Goal: Task Accomplishment & Management: Use online tool/utility

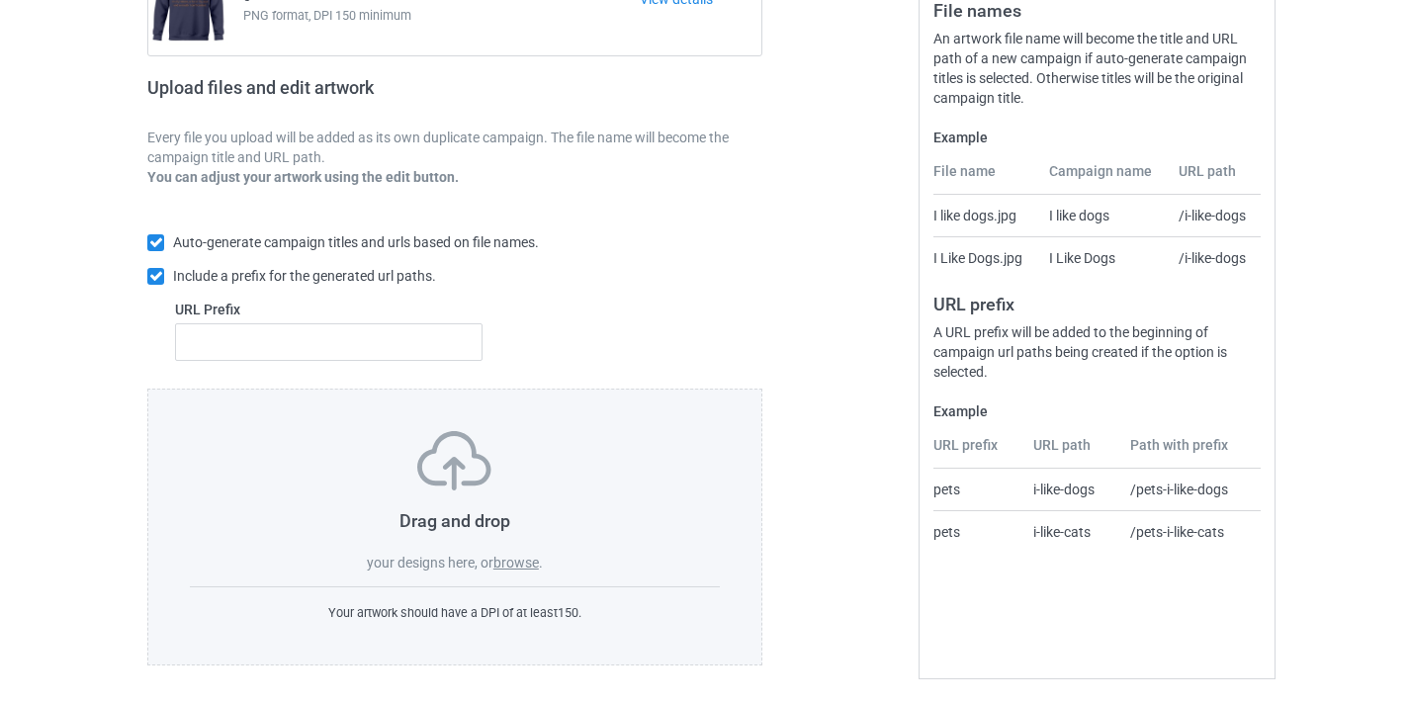
scroll to position [259, 0]
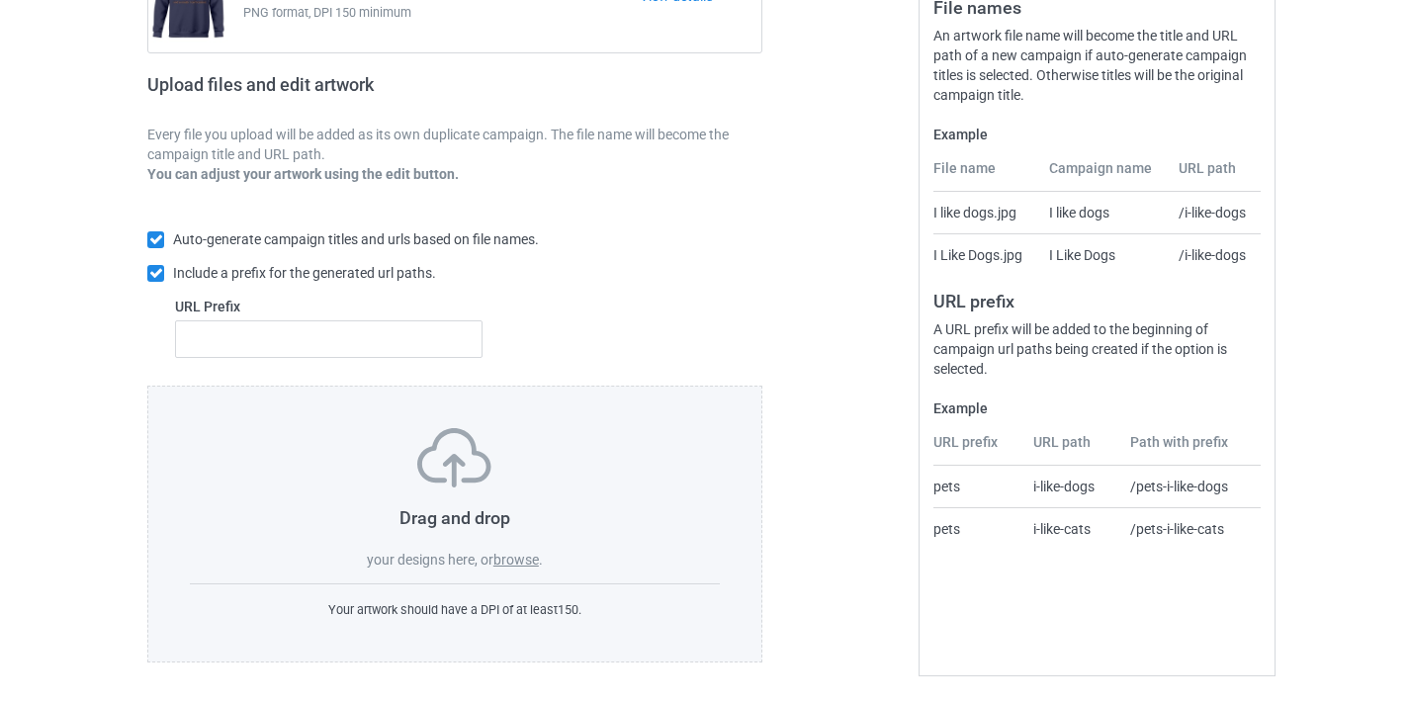
click at [499, 554] on label "browse" at bounding box center [515, 560] width 45 height 16
click at [0, 0] on input "browse" at bounding box center [0, 0] width 0 height 0
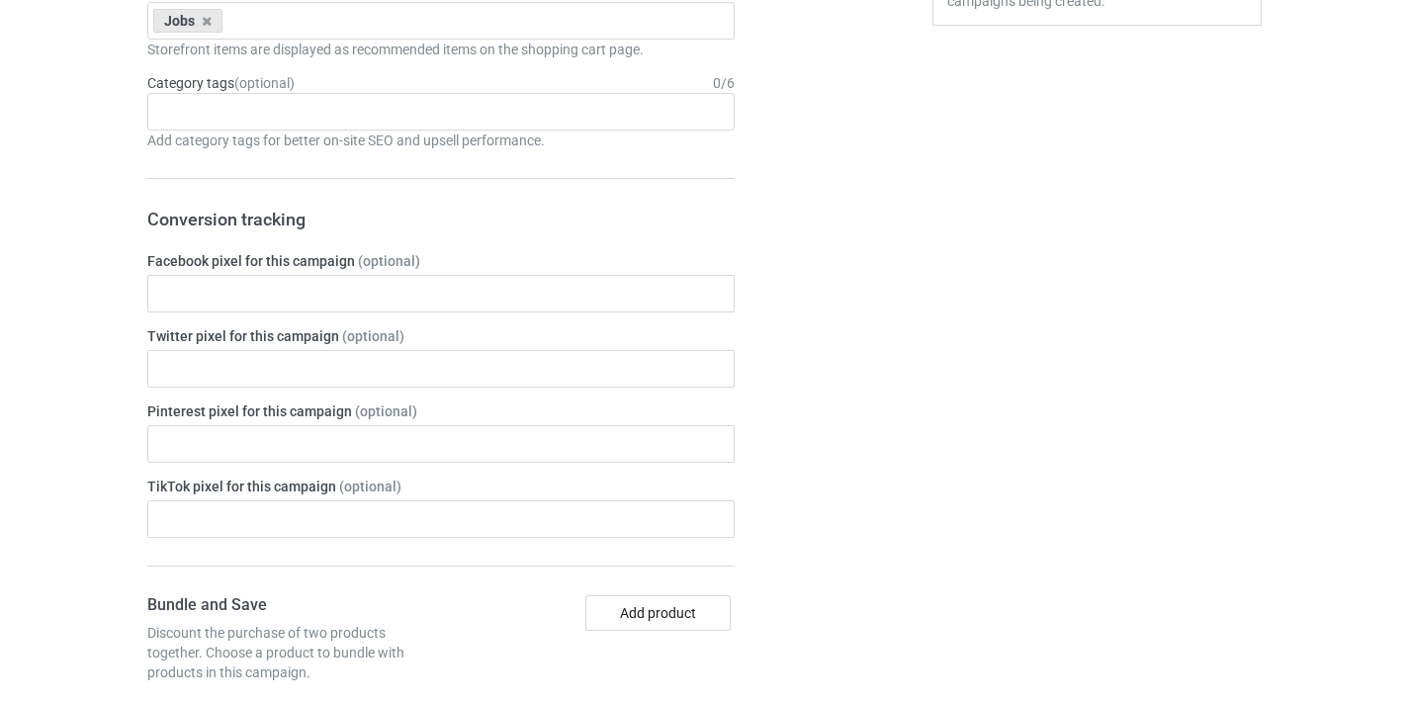
scroll to position [1506, 0]
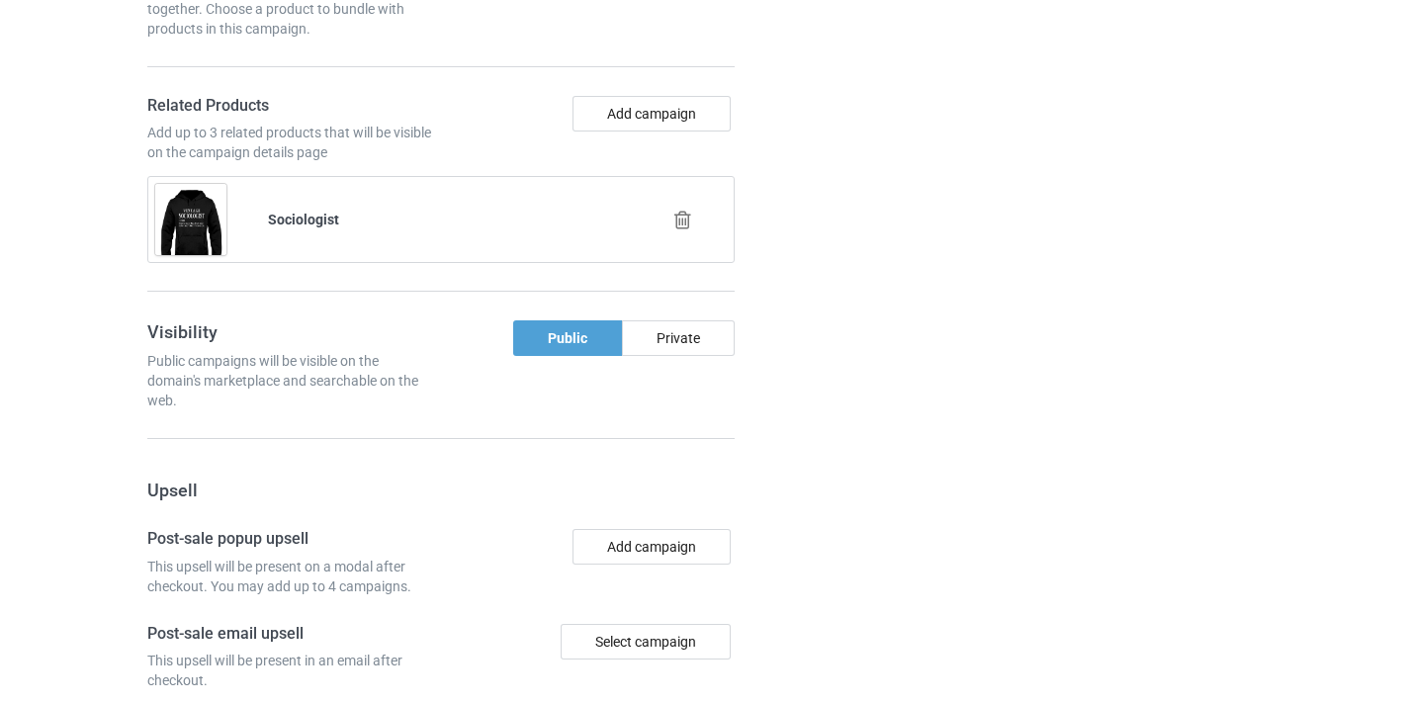
click at [684, 204] on div at bounding box center [684, 220] width 113 height 49
click at [682, 211] on icon at bounding box center [682, 220] width 25 height 21
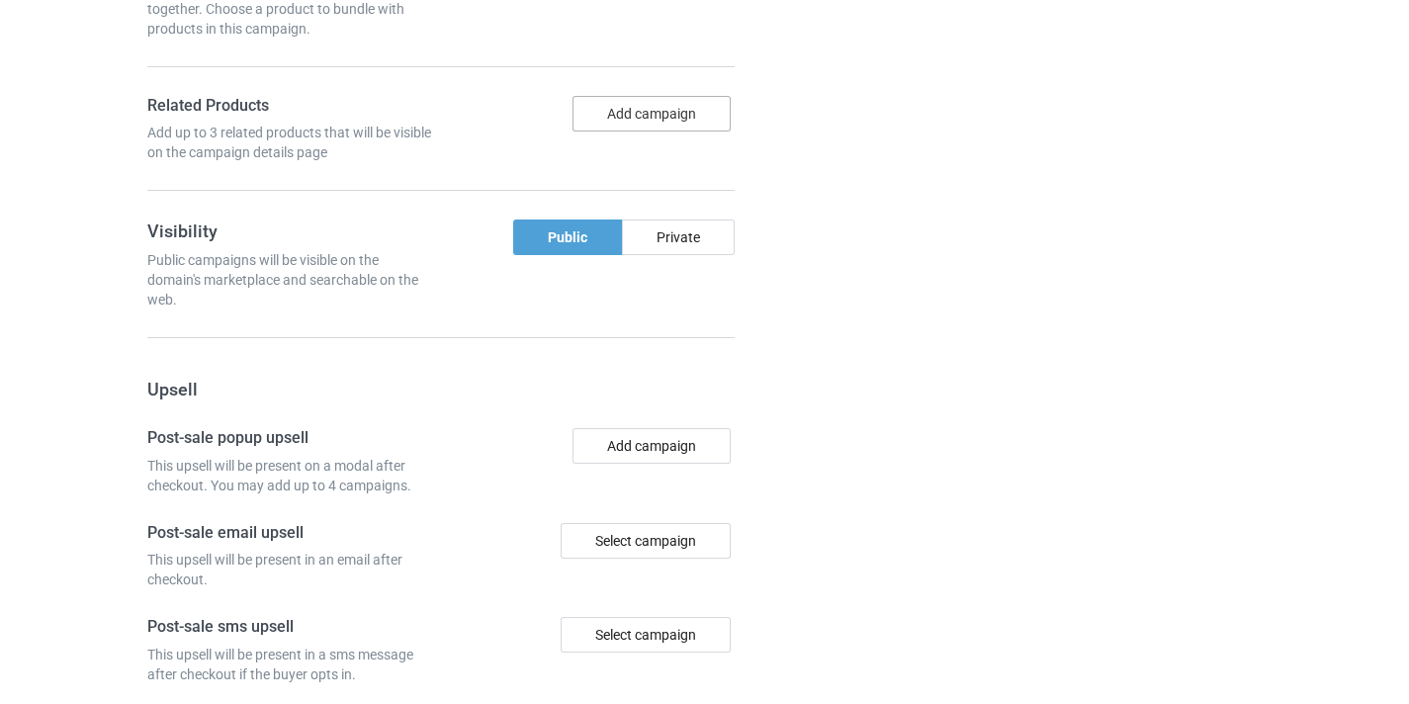
click at [664, 117] on button "Add campaign" at bounding box center [651, 114] width 158 height 36
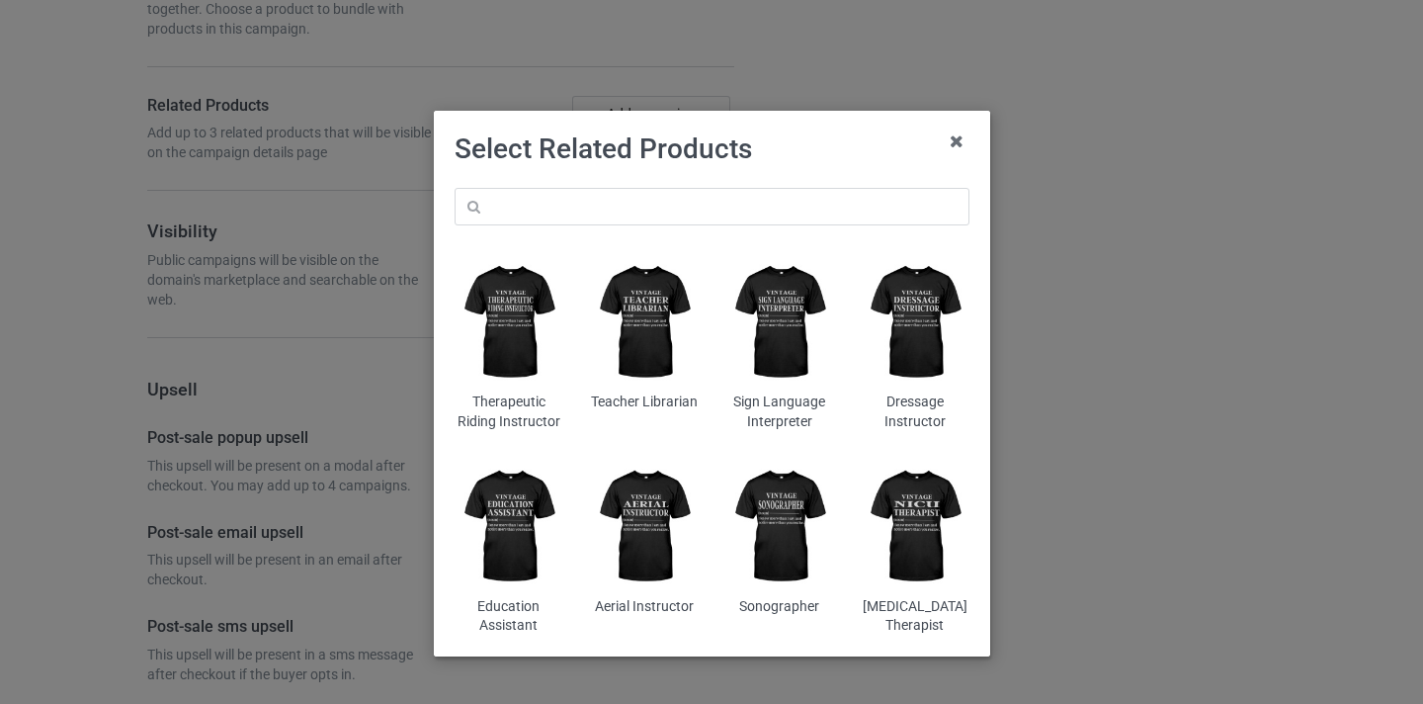
click at [680, 225] on div "Therapeutic Riding Instructor Teacher Librarian Sign Language Interpreter Dress…" at bounding box center [712, 411] width 543 height 475
click at [689, 208] on input "text" at bounding box center [712, 207] width 515 height 38
paste input "Cheer Coach"
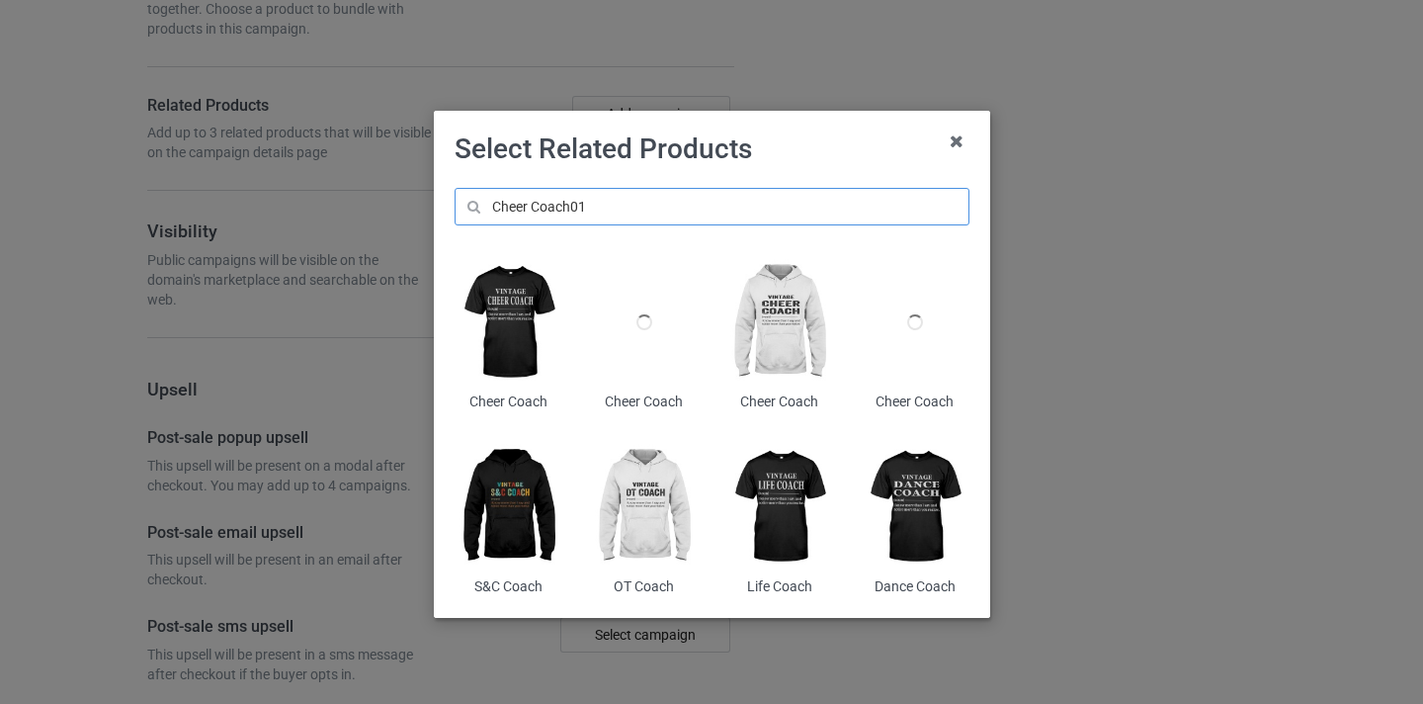
type input "Cheer Coach01"
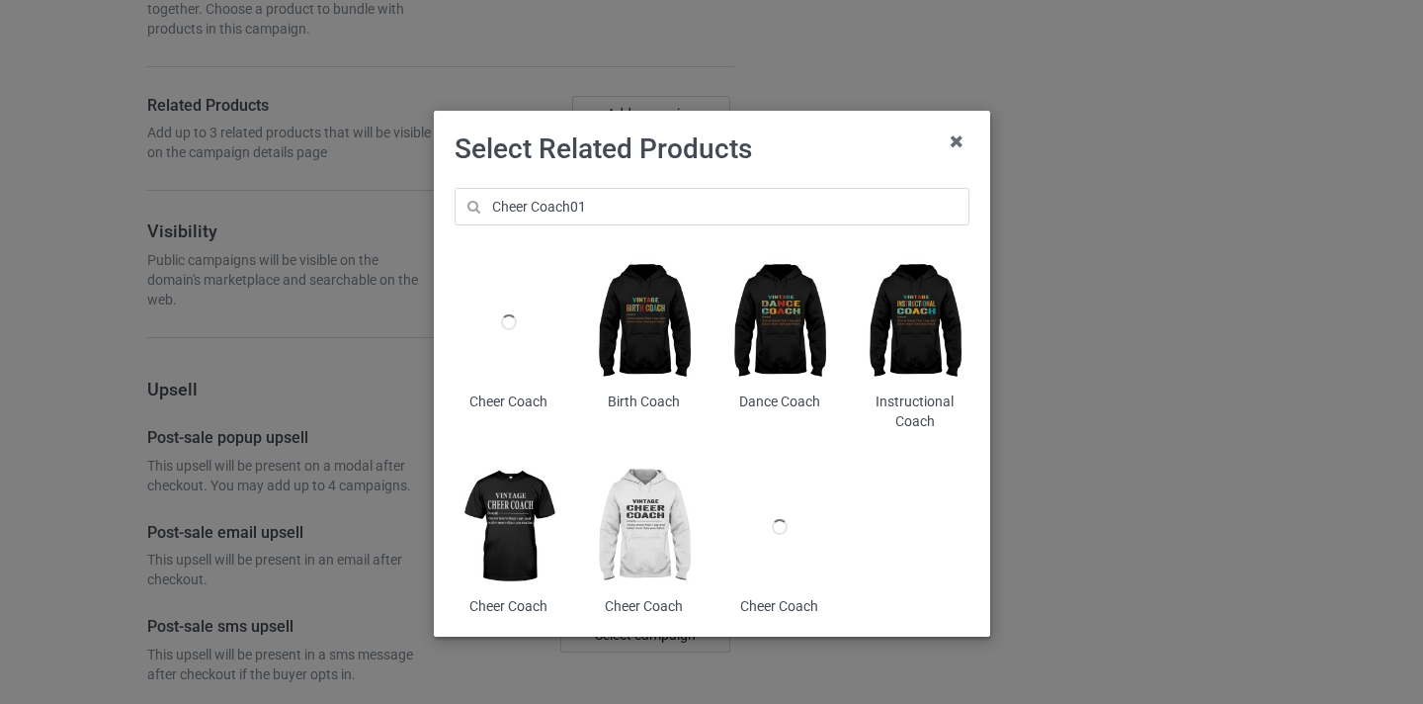
click at [502, 308] on div at bounding box center [509, 322] width 108 height 134
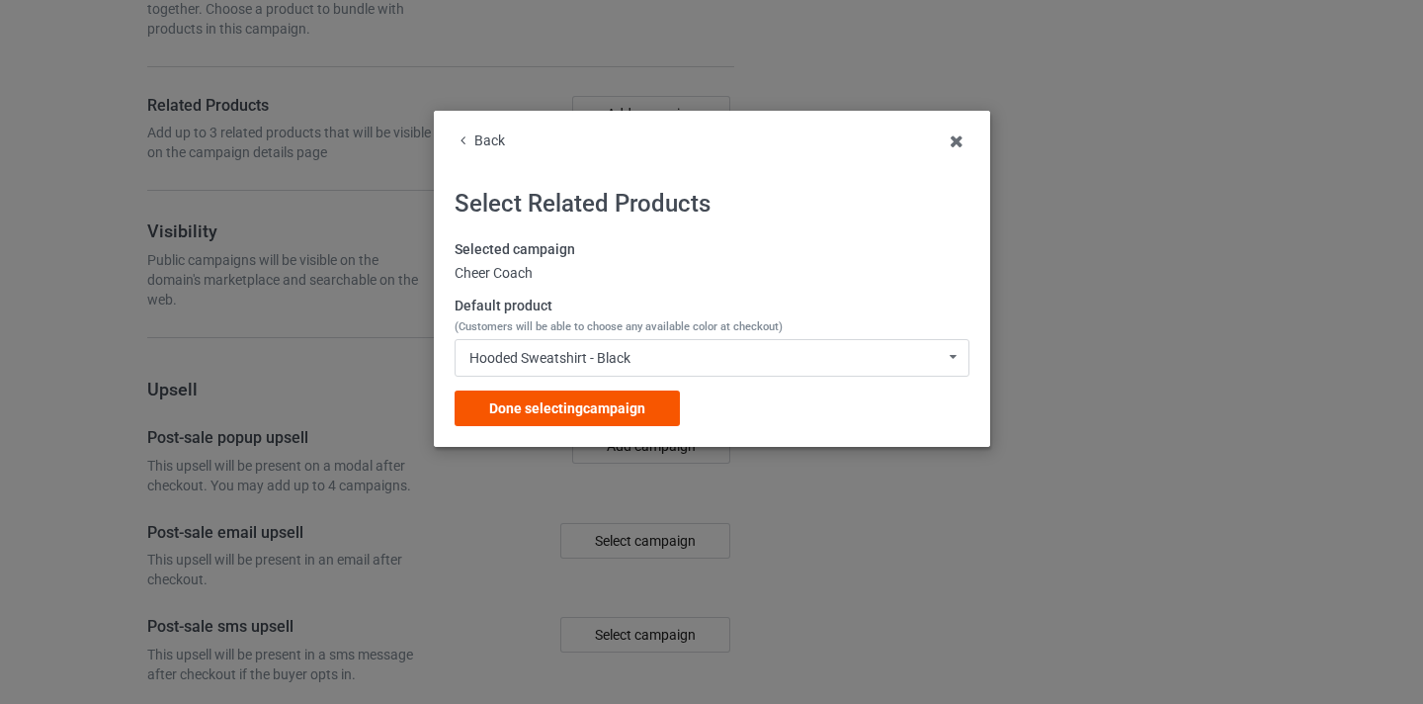
click at [622, 413] on span "Done selecting campaign" at bounding box center [567, 408] width 156 height 16
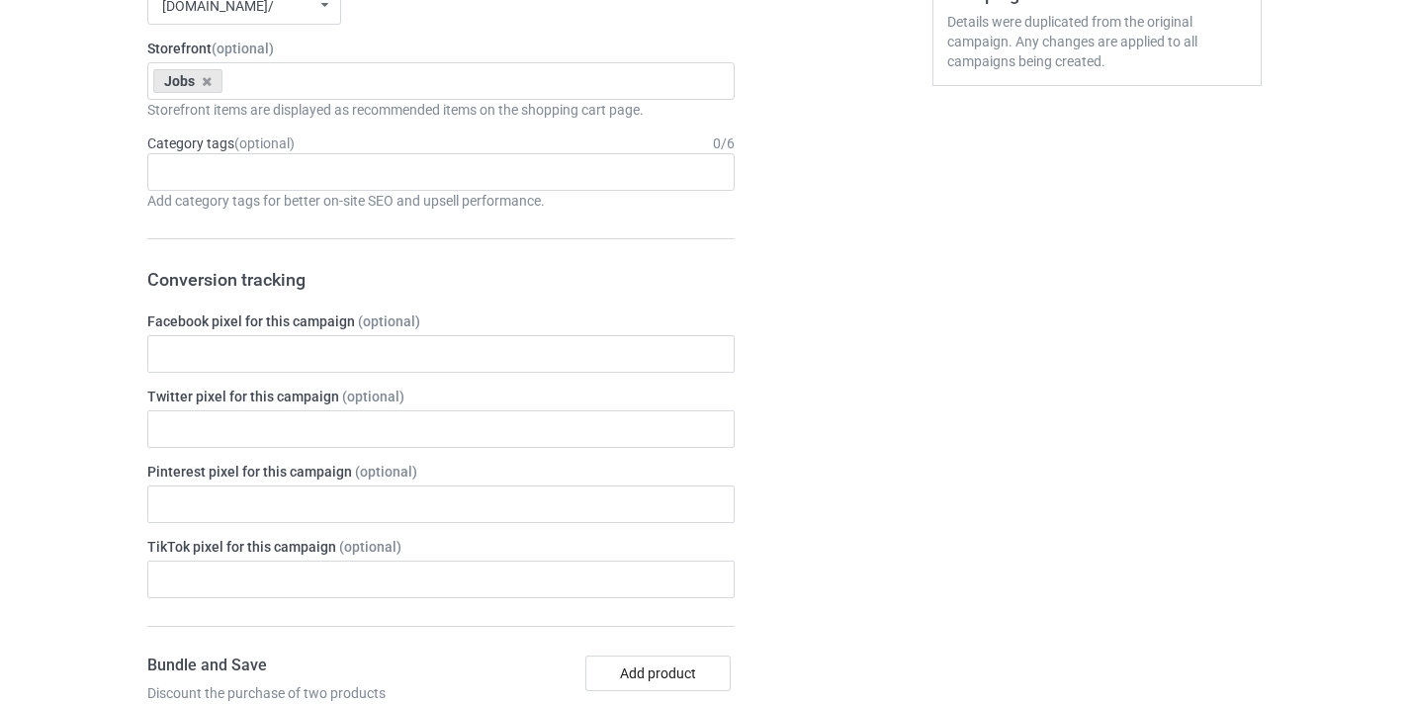
scroll to position [97, 0]
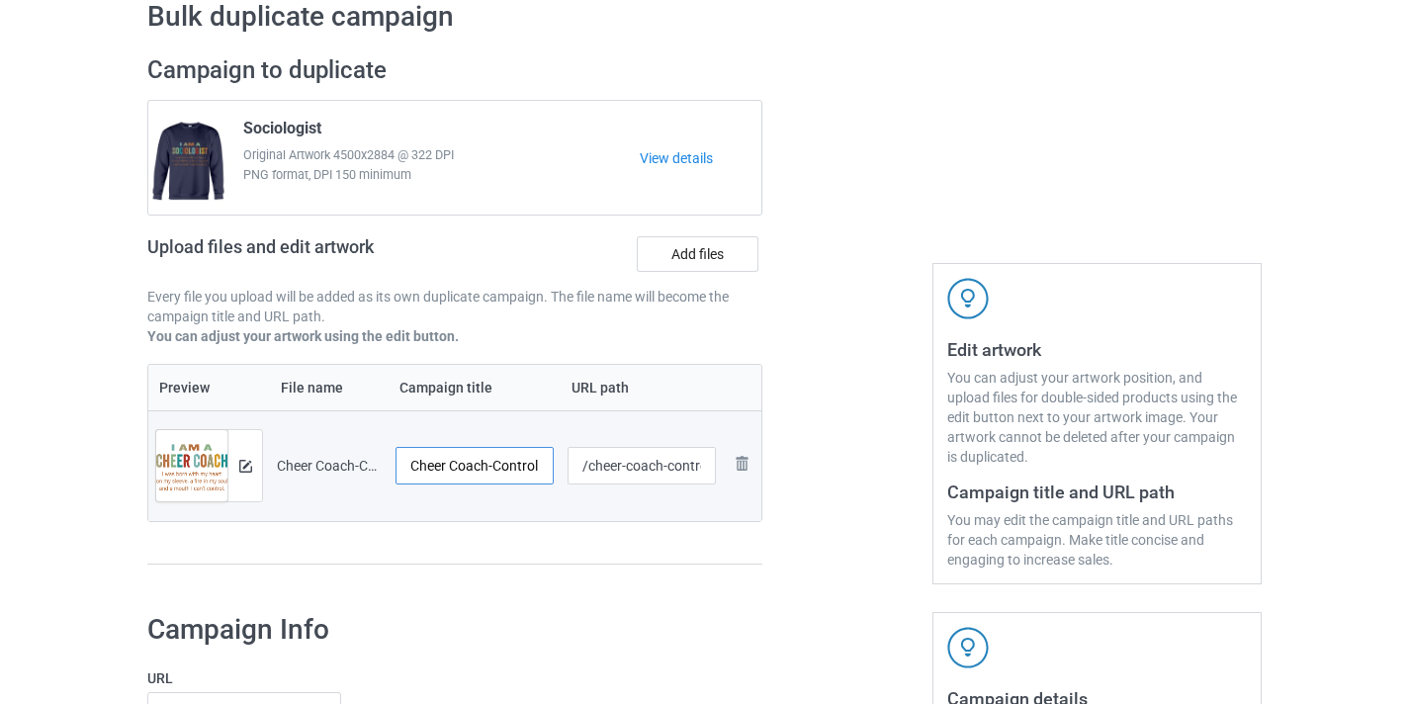
click at [515, 459] on input "Cheer Coach-Control" at bounding box center [474, 466] width 158 height 38
type input "Cheer Coach"
click at [684, 467] on input "/cheer-coach-control" at bounding box center [641, 466] width 149 height 38
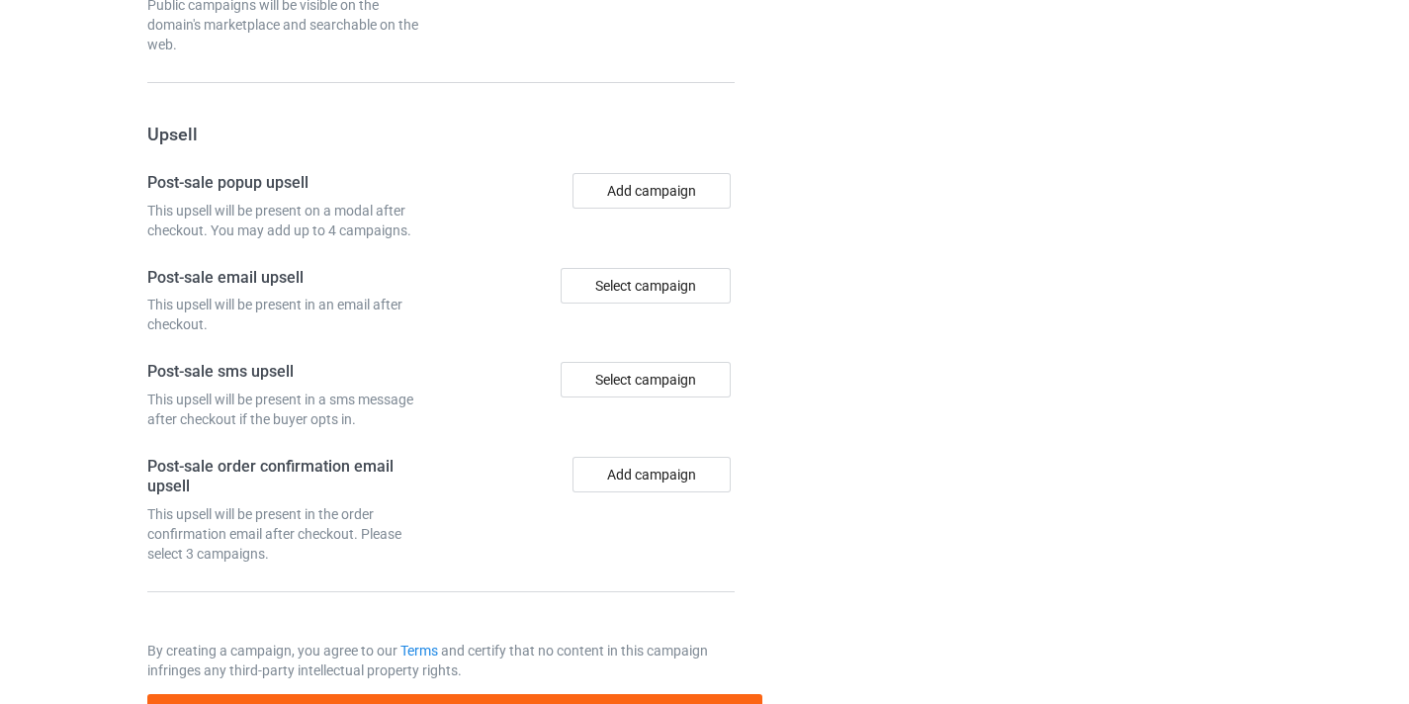
scroll to position [1934, 0]
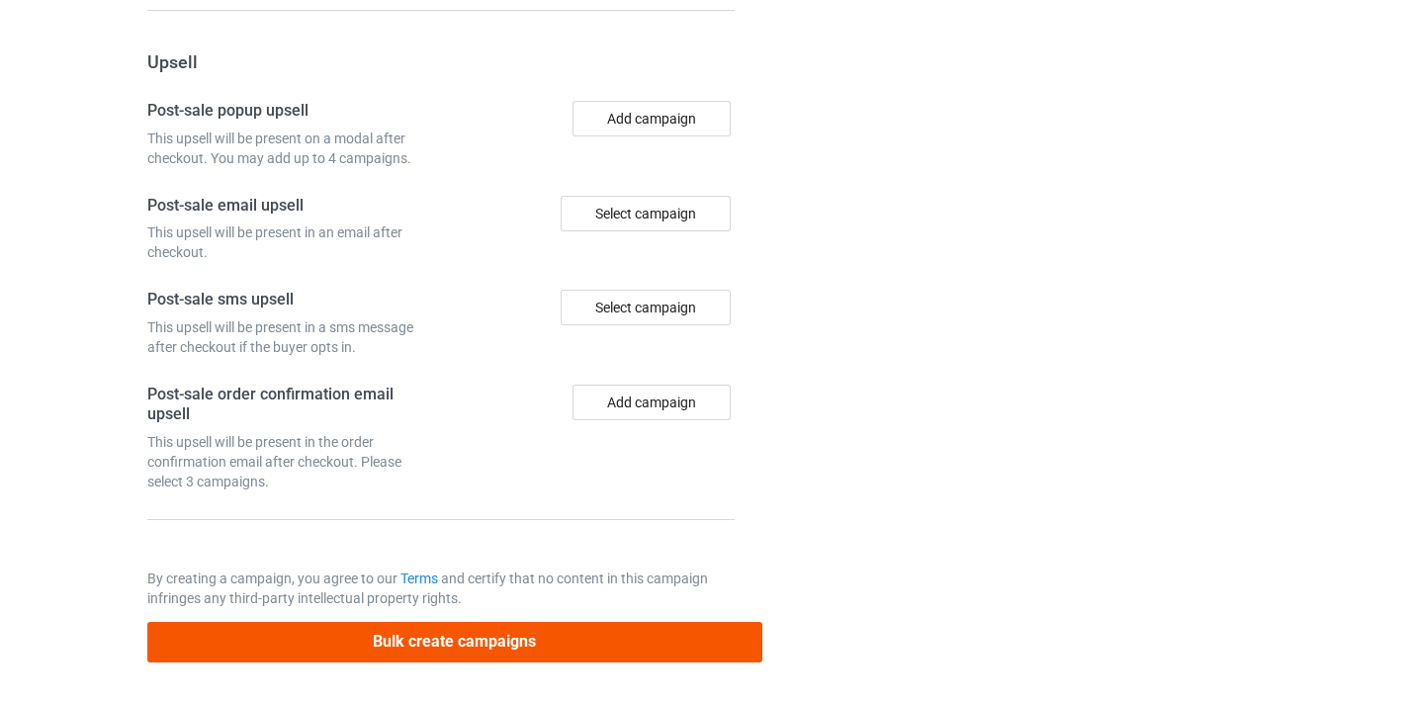
type input "/cheer-coach10"
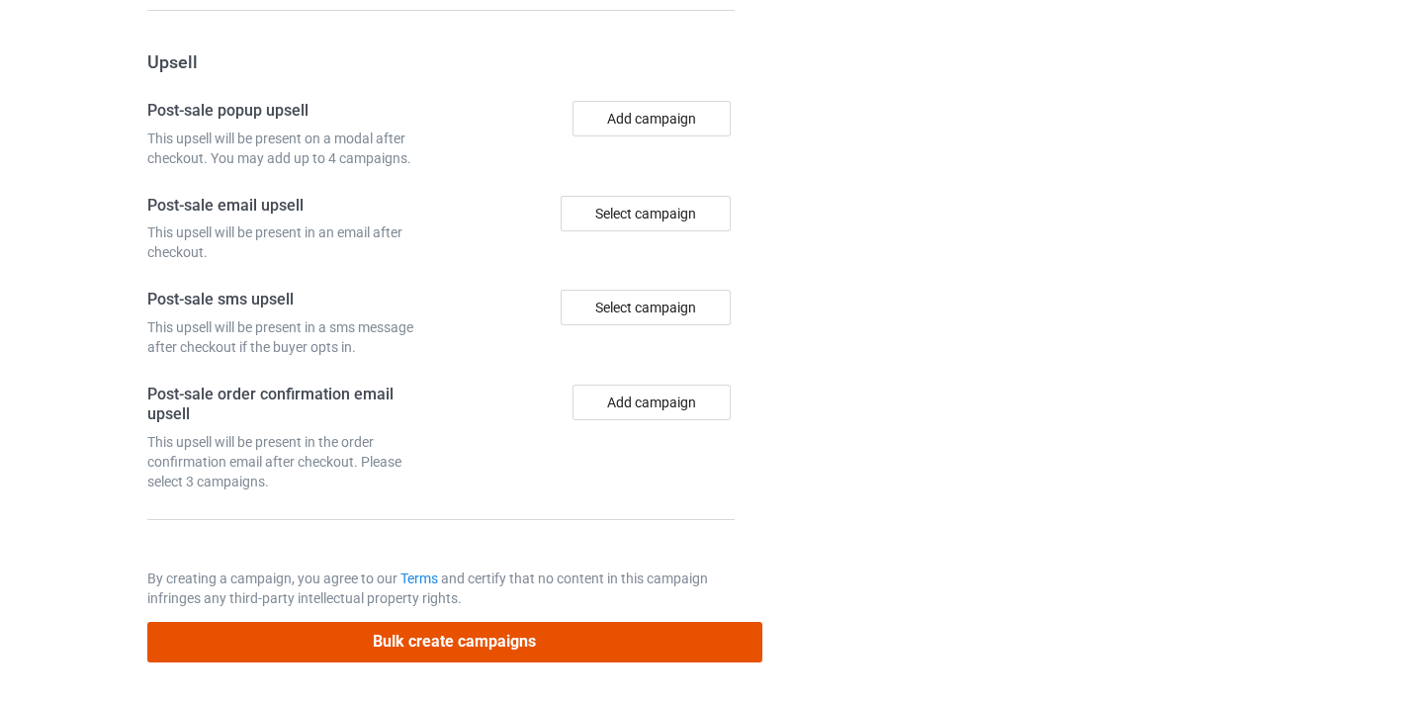
click at [666, 637] on button "Bulk create campaigns" at bounding box center [454, 642] width 615 height 41
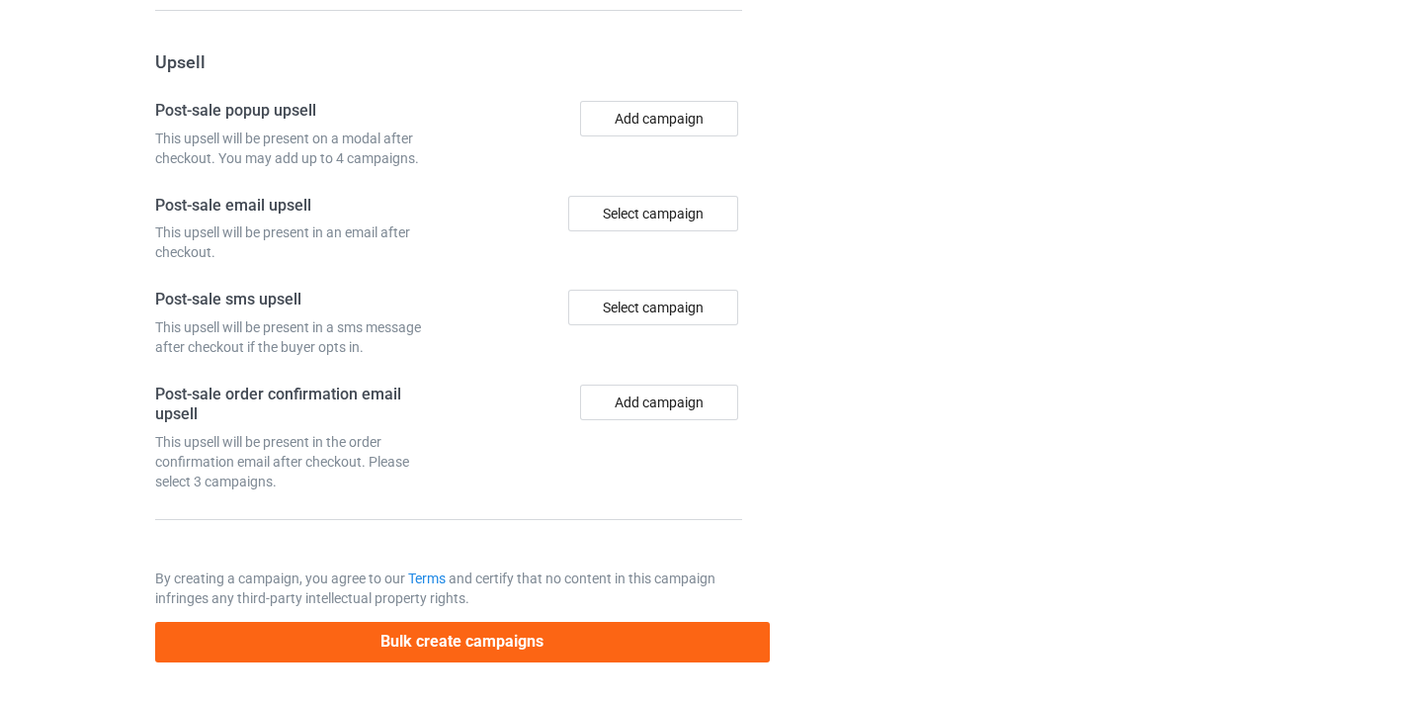
scroll to position [0, 0]
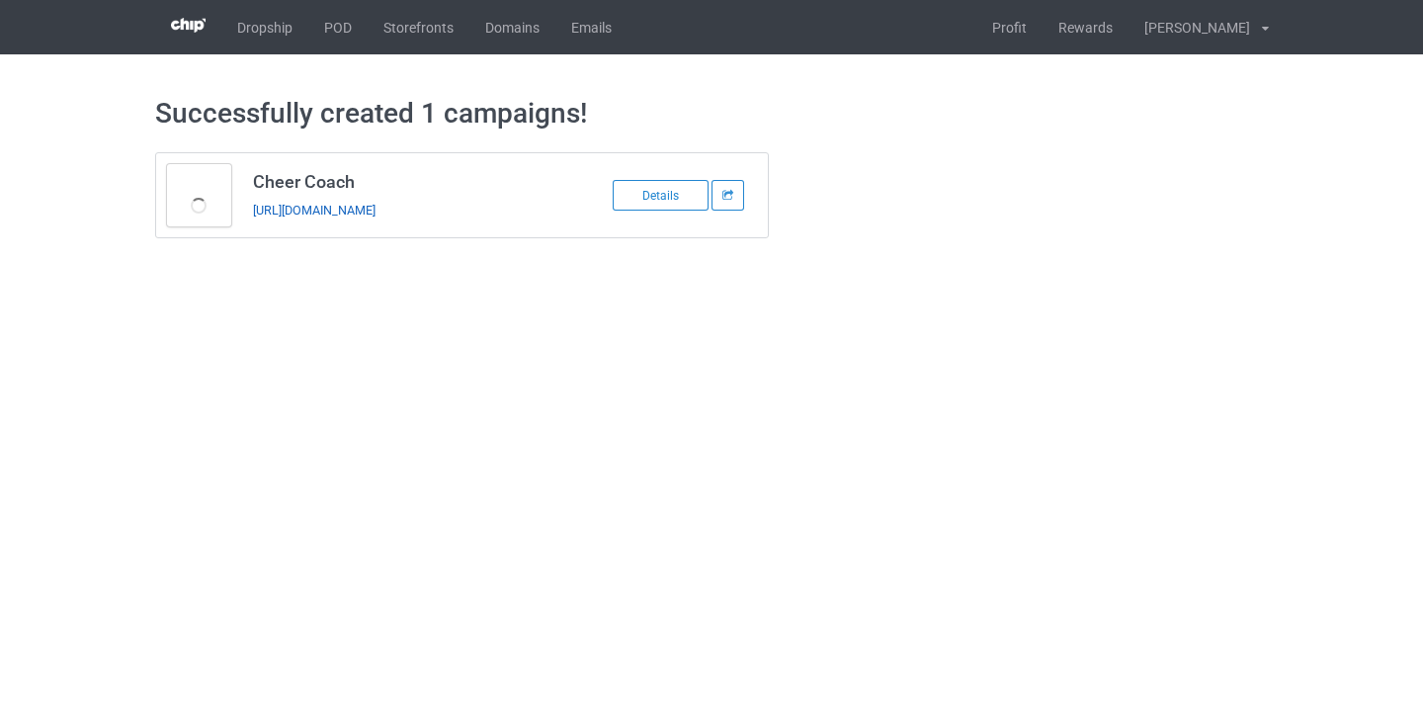
click at [376, 205] on link "https://www.thepure.gift/cheer-coach10" at bounding box center [314, 210] width 123 height 15
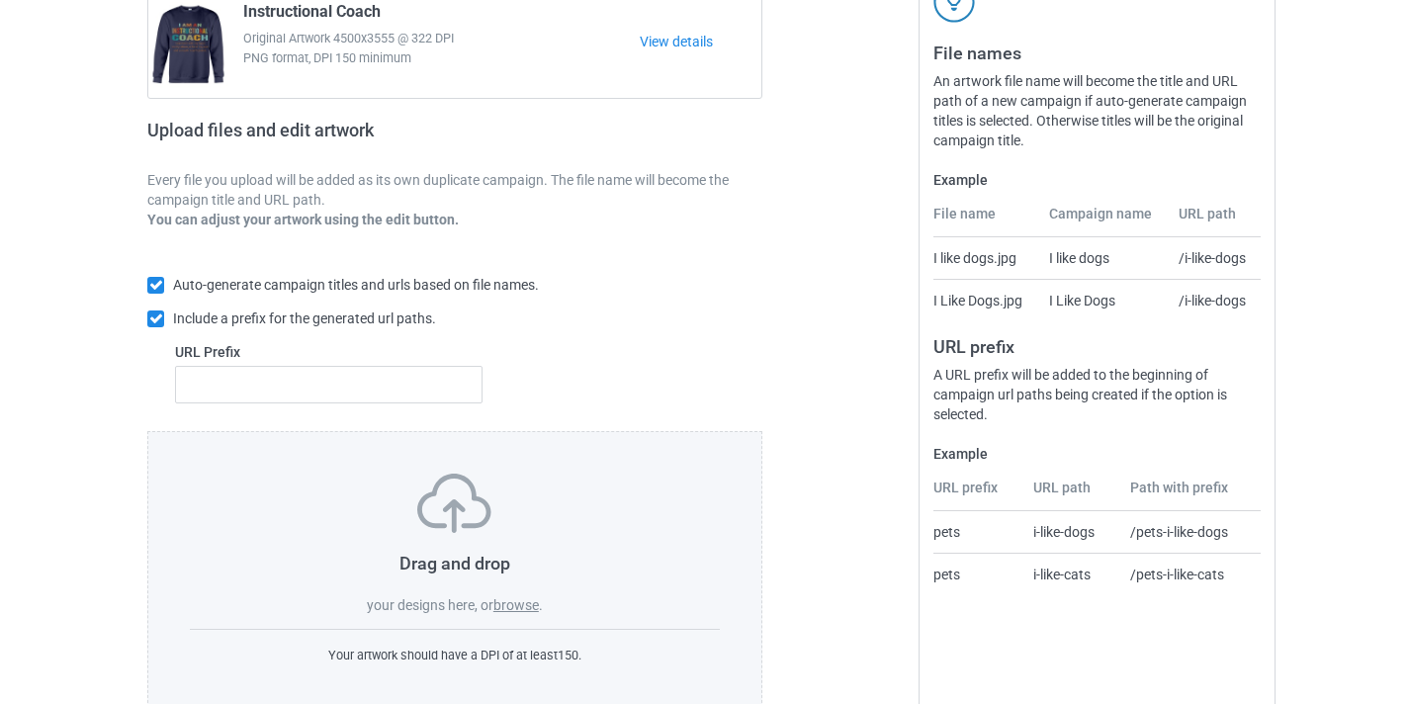
scroll to position [259, 0]
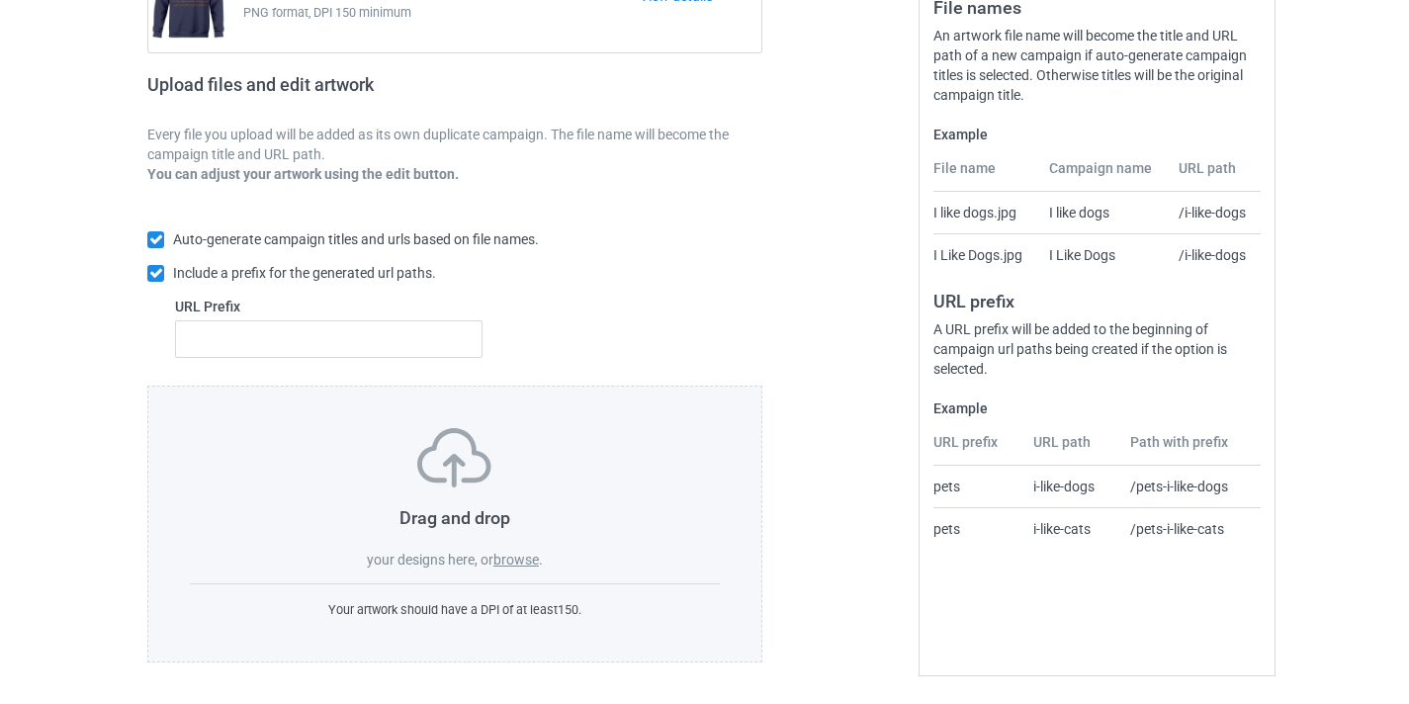
click at [505, 558] on label "browse" at bounding box center [515, 560] width 45 height 16
click at [0, 0] on input "browse" at bounding box center [0, 0] width 0 height 0
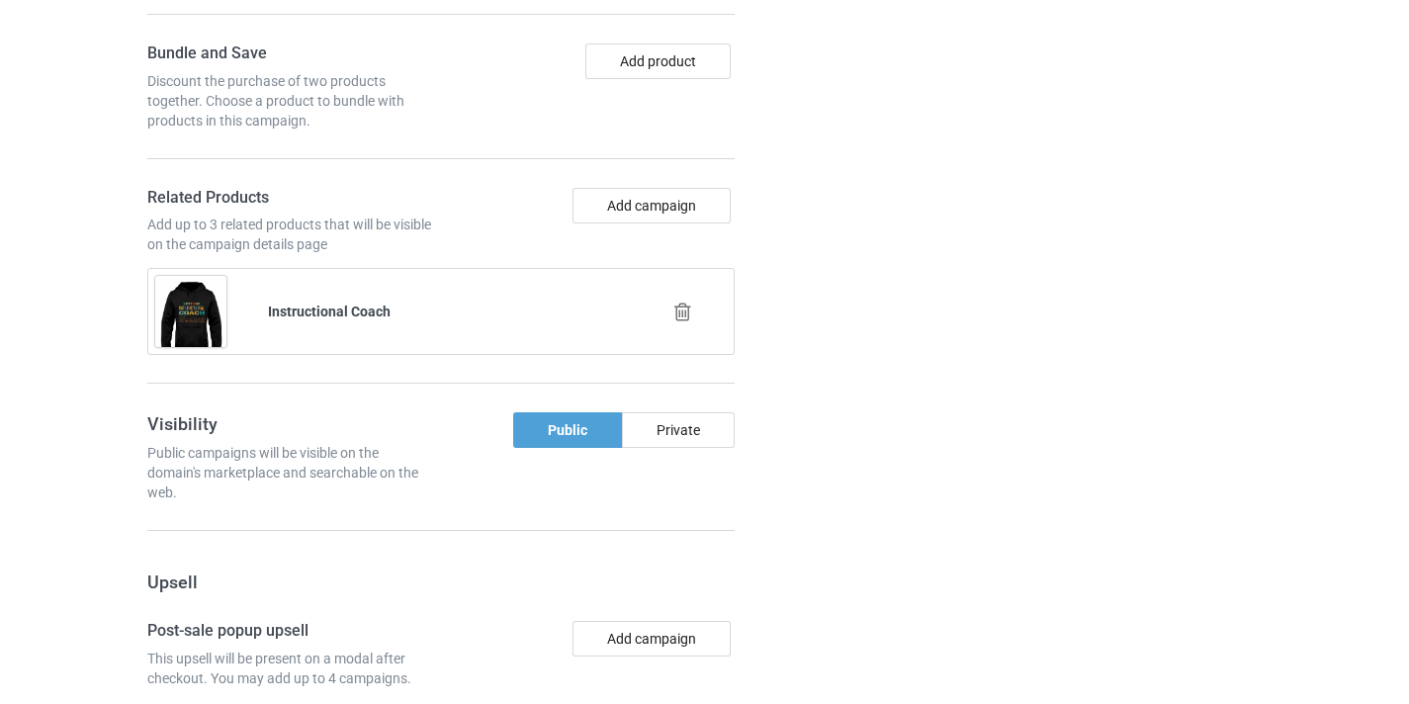
scroll to position [1536, 0]
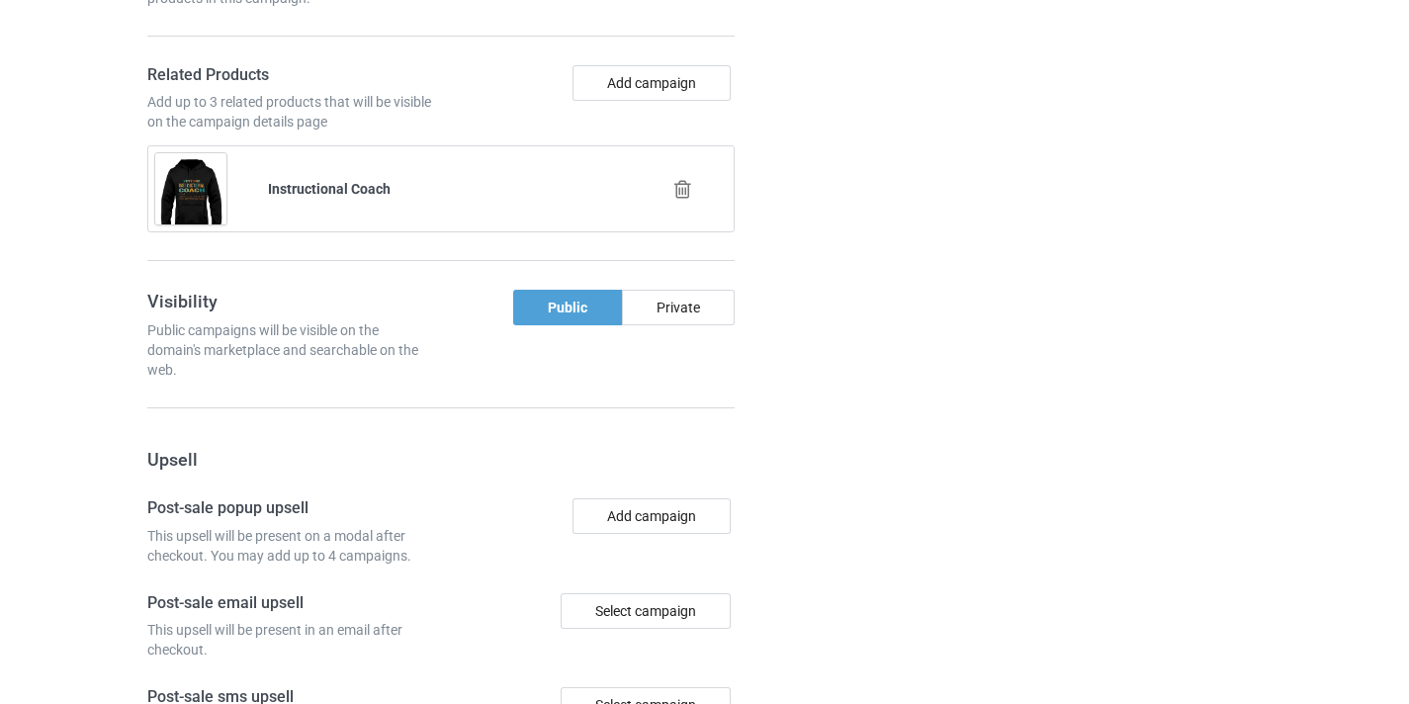
click at [690, 183] on icon at bounding box center [682, 189] width 25 height 21
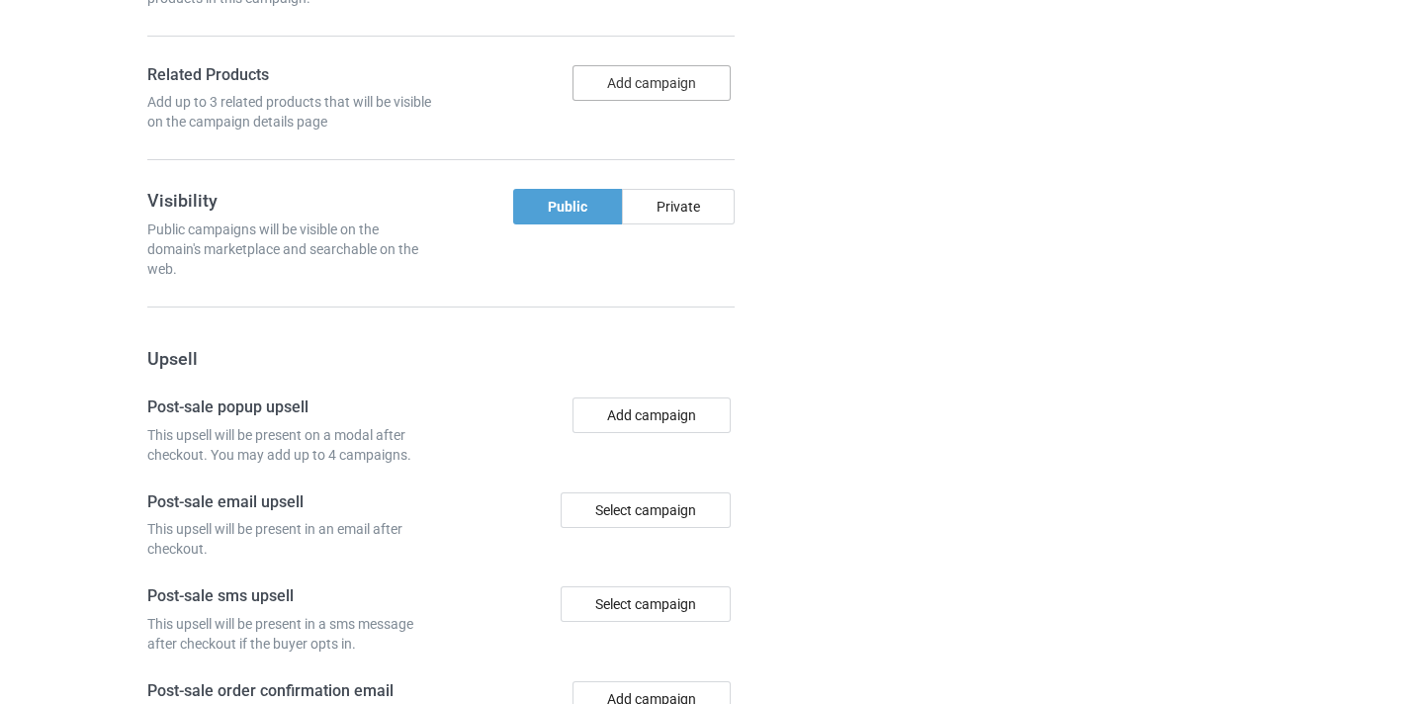
click at [671, 100] on button "Add campaign" at bounding box center [651, 83] width 158 height 36
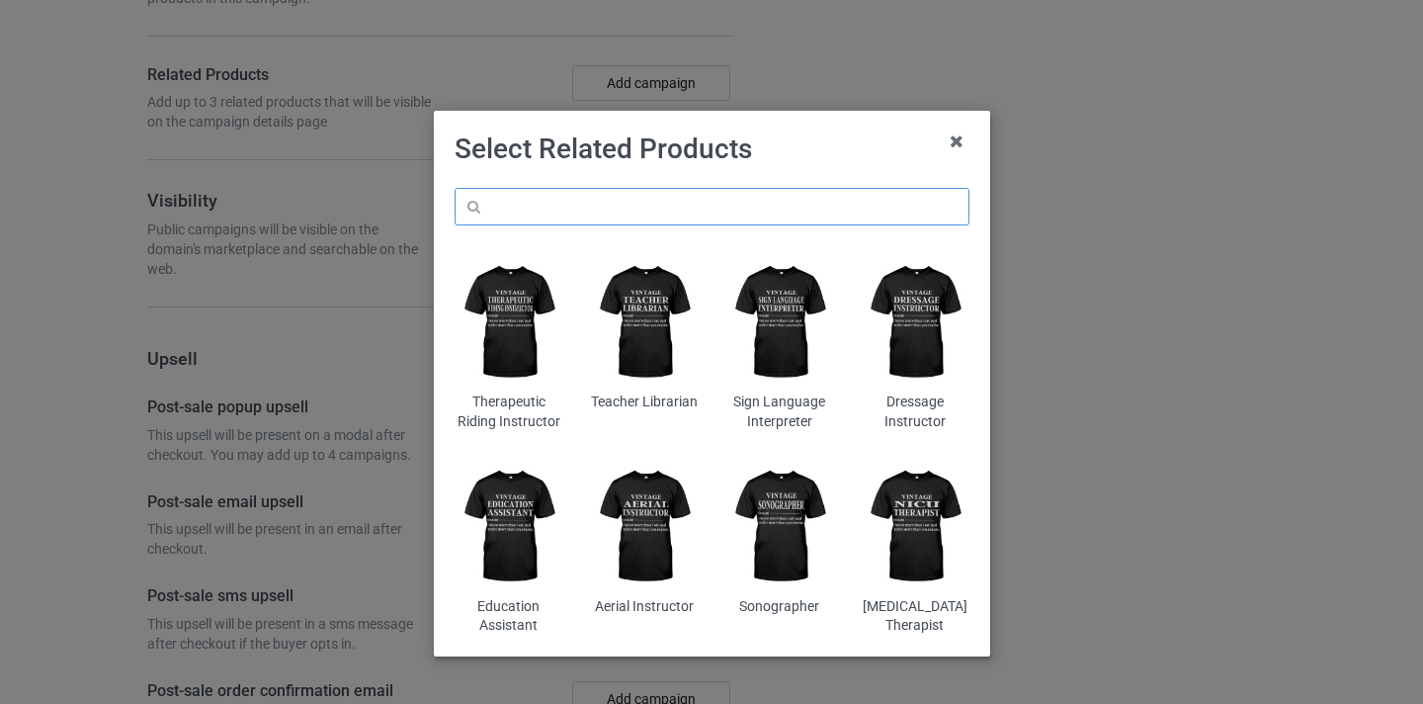
click at [756, 200] on input "text" at bounding box center [712, 207] width 515 height 38
paste input "[MEDICAL_DATA]"
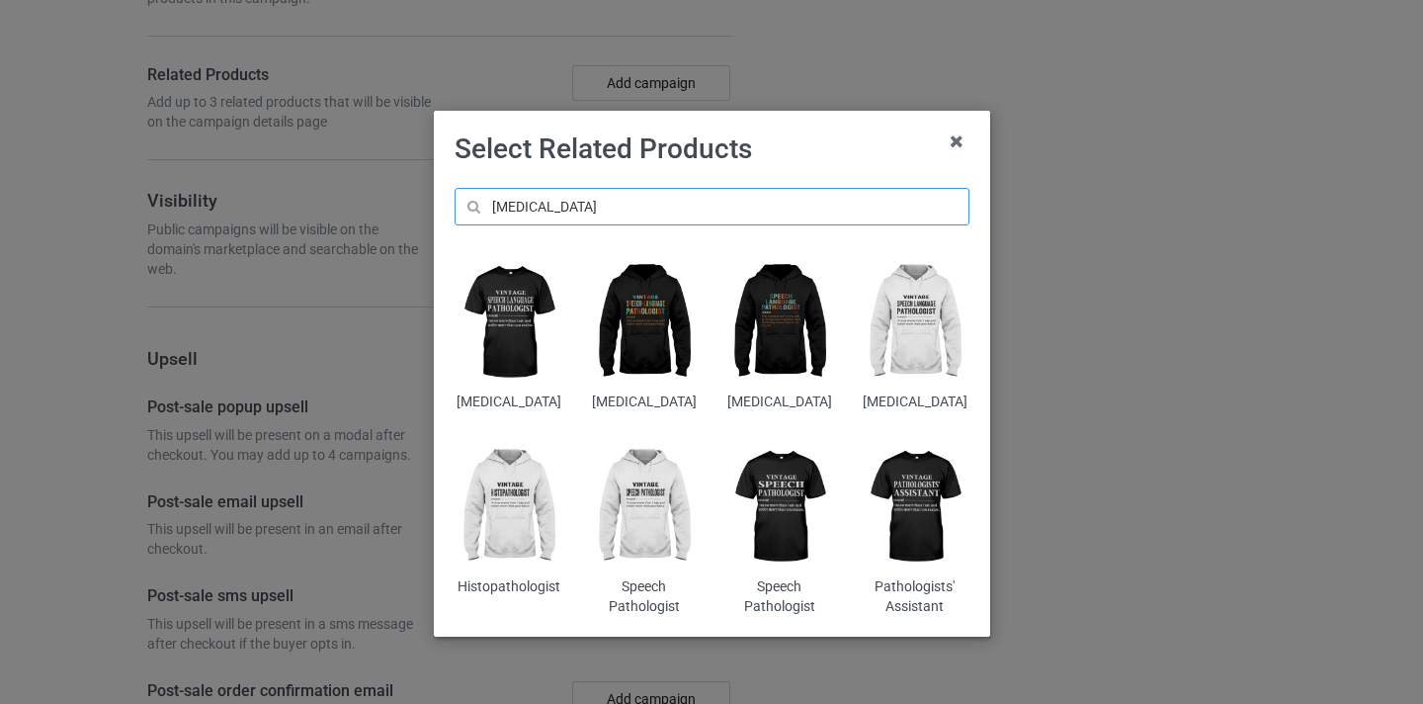
type input "[MEDICAL_DATA]"
click at [640, 307] on img at bounding box center [644, 322] width 108 height 134
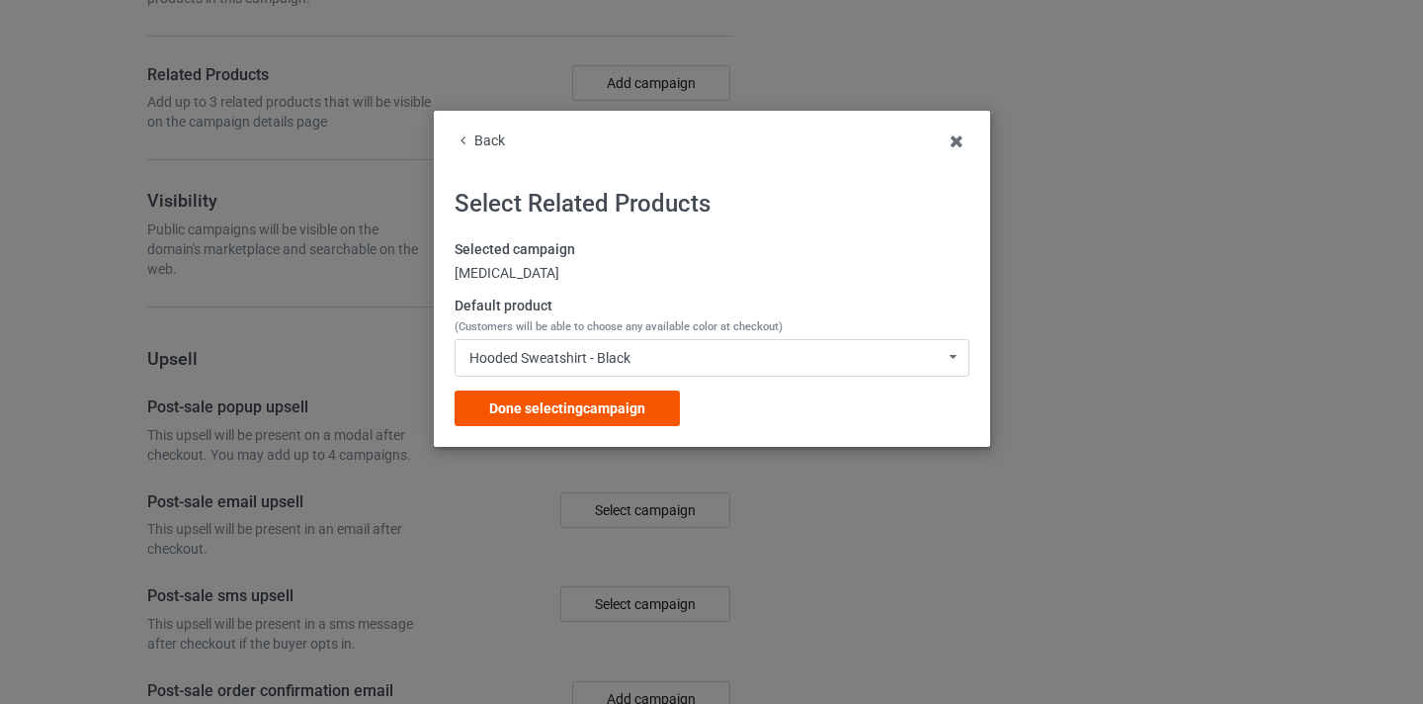
click at [614, 411] on span "Done selecting campaign" at bounding box center [567, 408] width 156 height 16
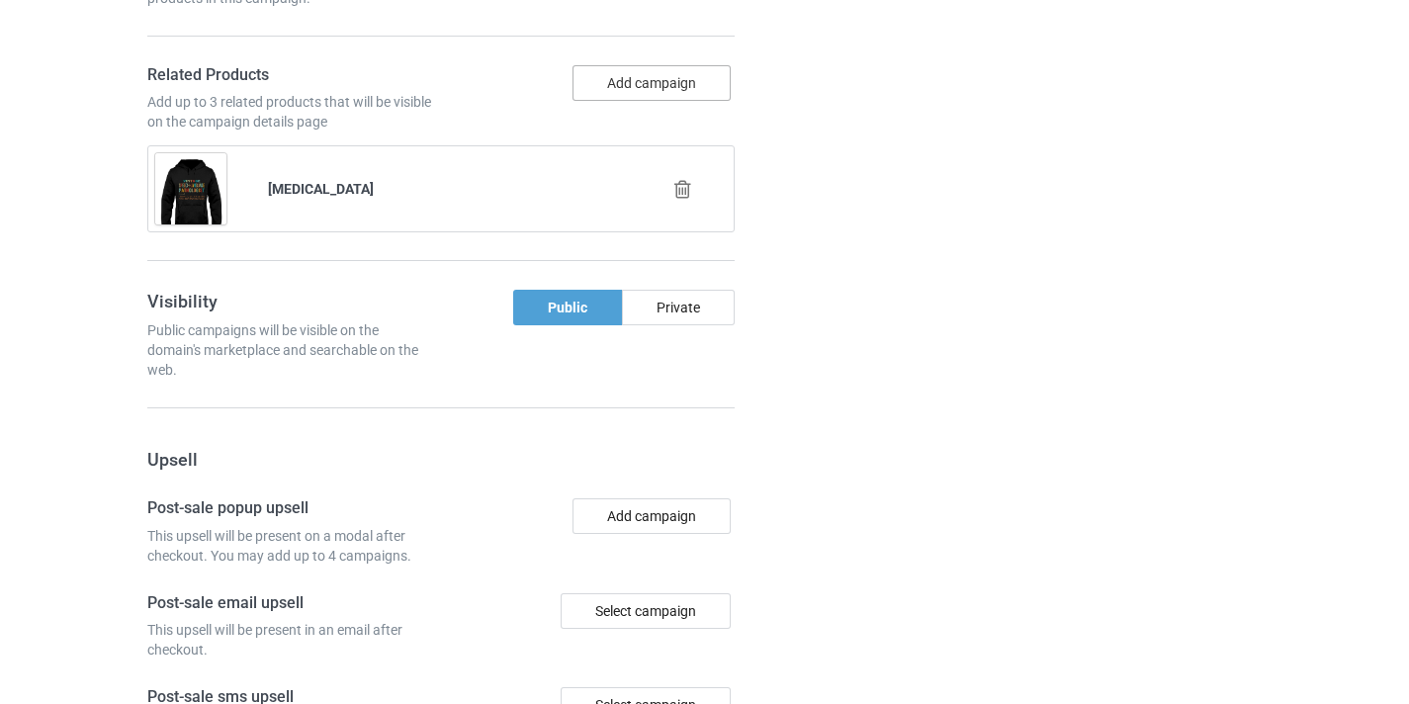
click at [657, 94] on button "Add campaign" at bounding box center [651, 83] width 158 height 36
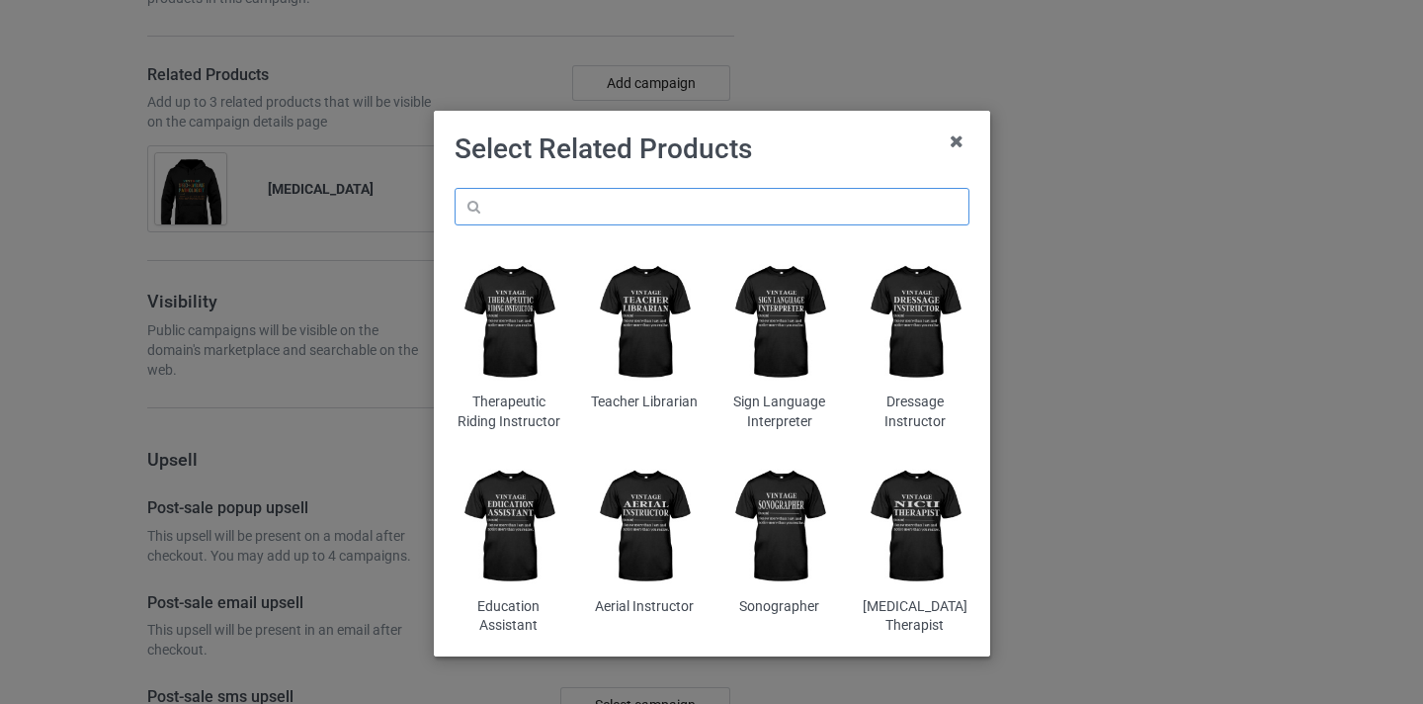
click at [718, 222] on input "text" at bounding box center [712, 207] width 515 height 38
paste input "[MEDICAL_DATA]"
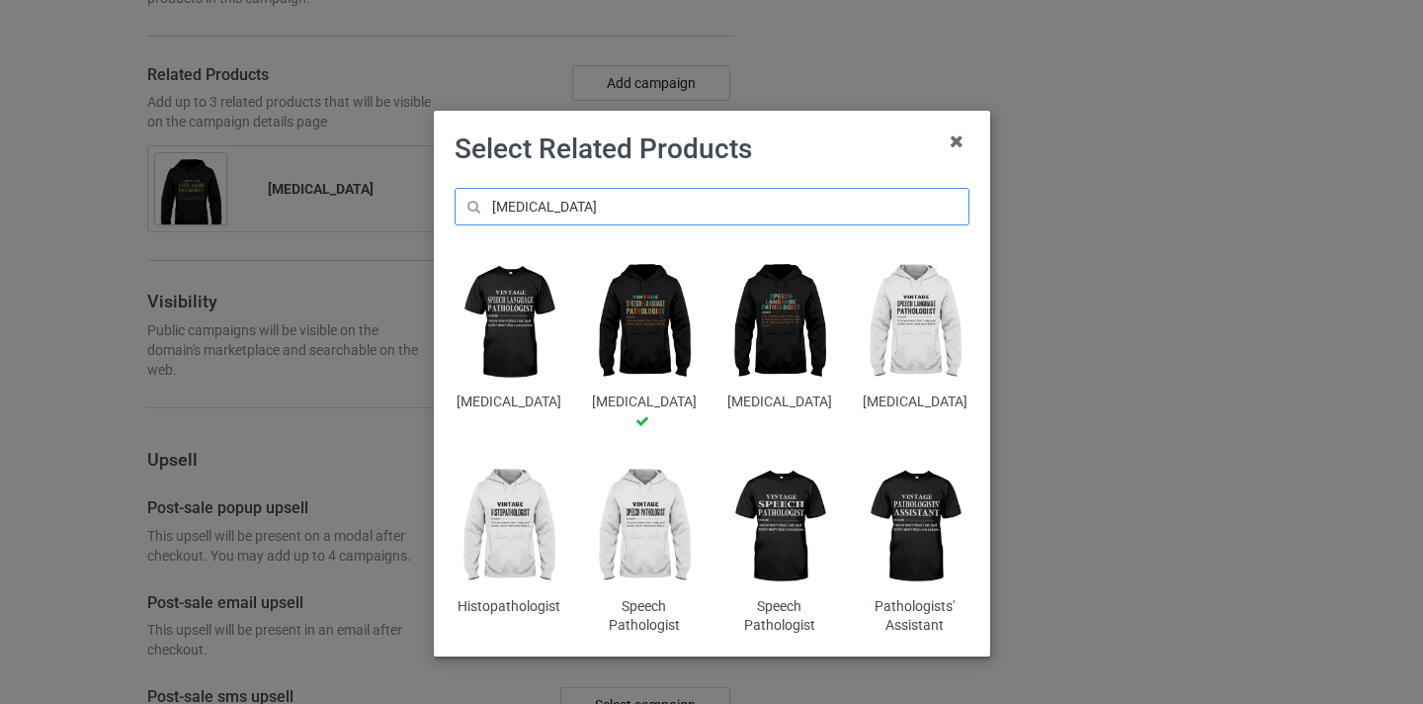
click at [542, 212] on input "[MEDICAL_DATA]" at bounding box center [712, 207] width 515 height 38
click at [531, 207] on input "[MEDICAL_DATA]" at bounding box center [712, 207] width 515 height 38
click at [536, 207] on input "[MEDICAL_DATA]" at bounding box center [712, 207] width 515 height 38
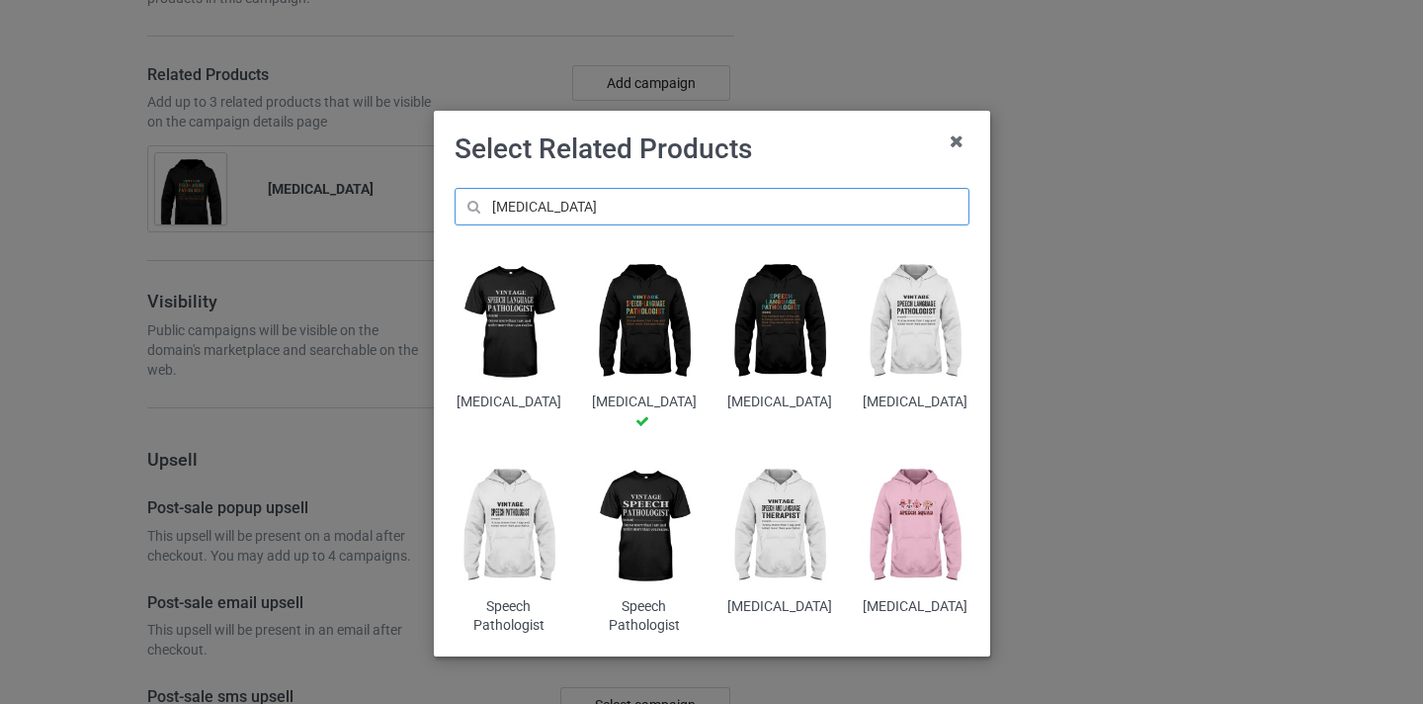
type input "[MEDICAL_DATA]"
click at [913, 556] on img at bounding box center [915, 526] width 108 height 134
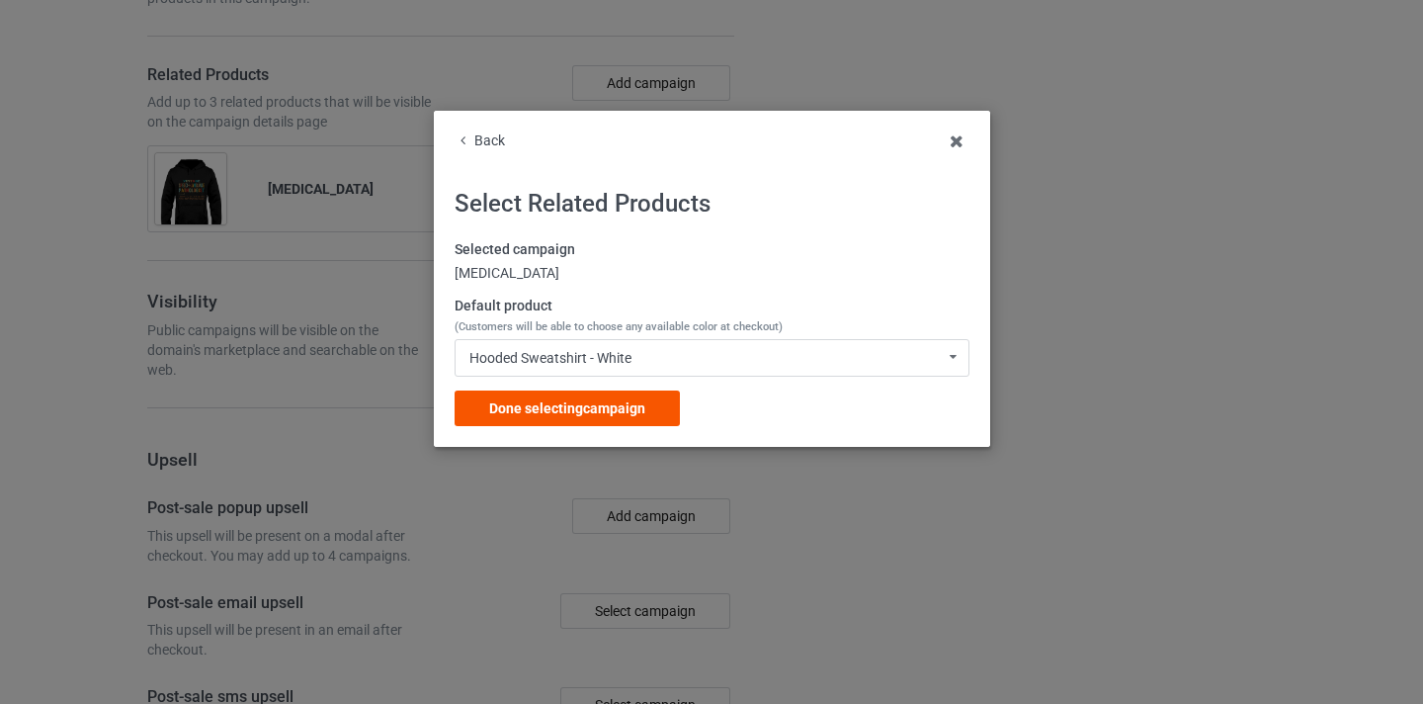
click at [641, 404] on span "Done selecting campaign" at bounding box center [567, 408] width 156 height 16
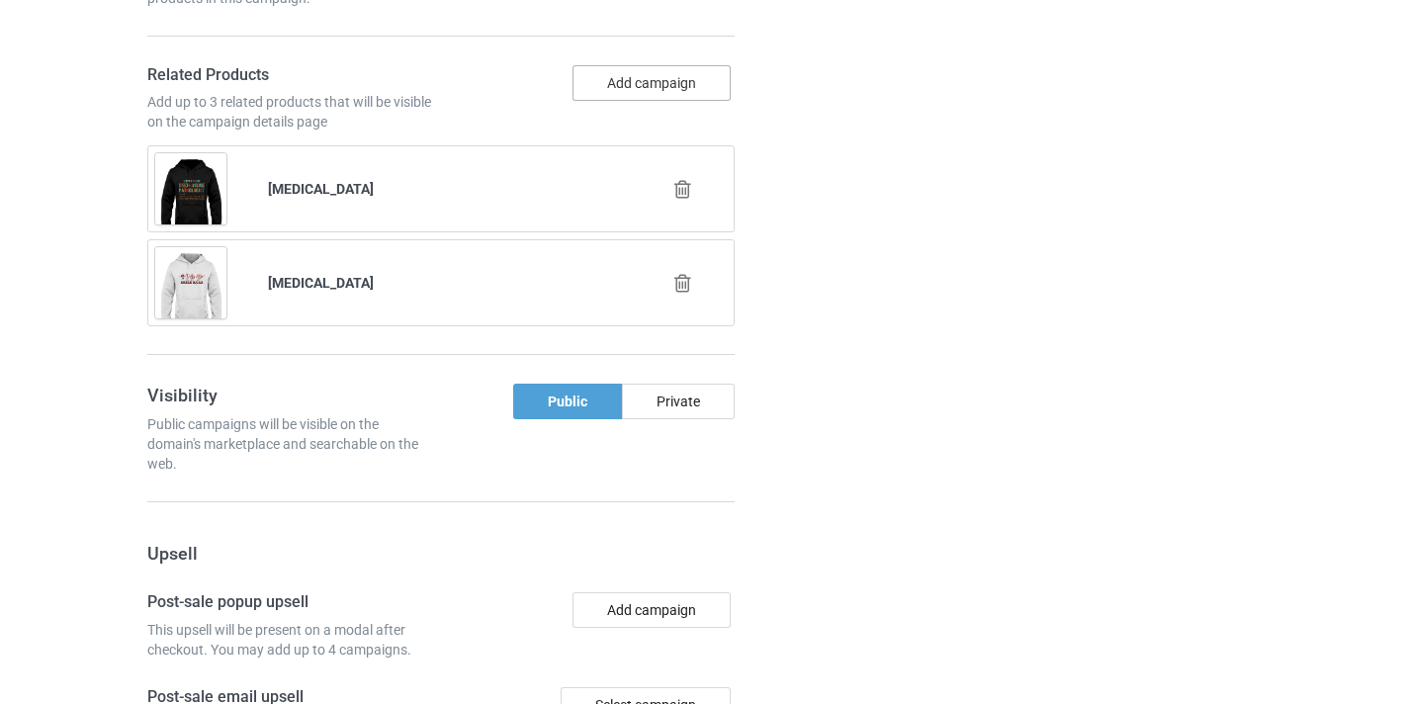
click at [640, 83] on button "Add campaign" at bounding box center [651, 83] width 158 height 36
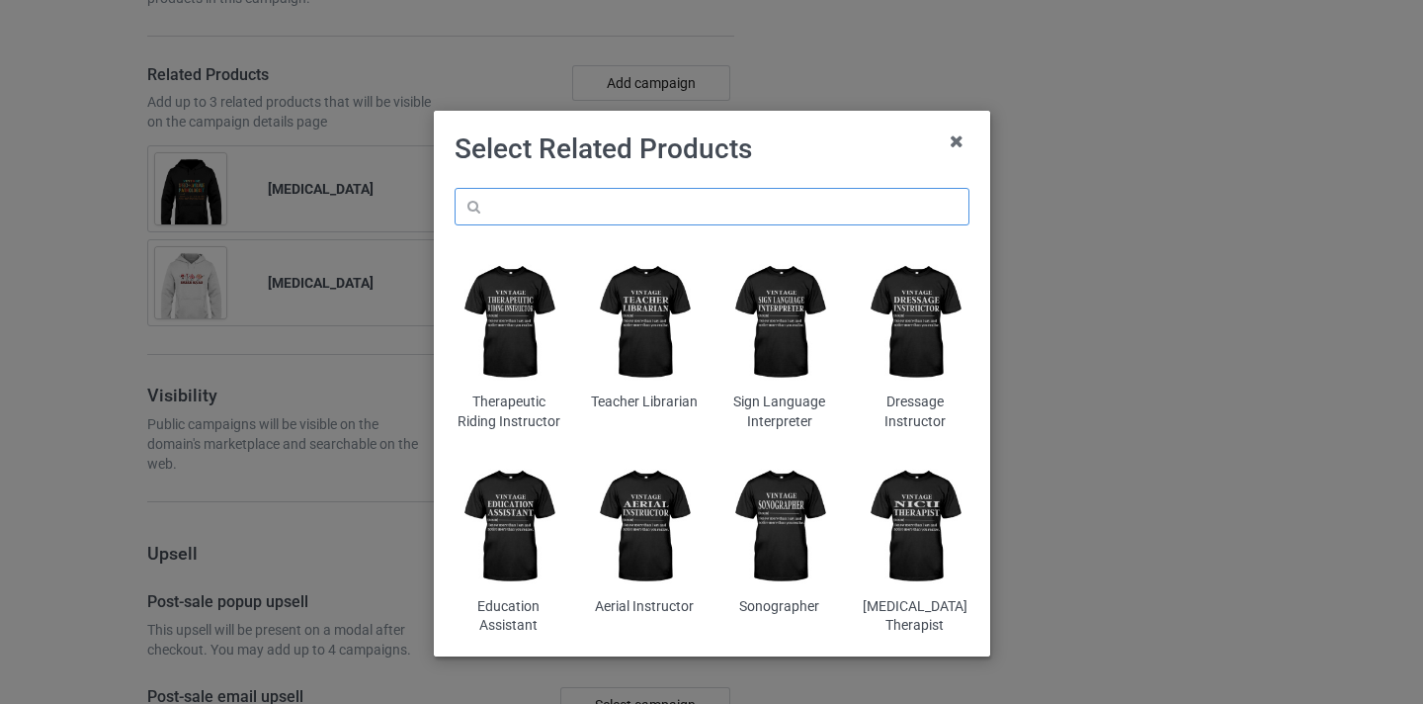
click at [679, 217] on input "text" at bounding box center [712, 207] width 515 height 38
paste input "[MEDICAL_DATA]"
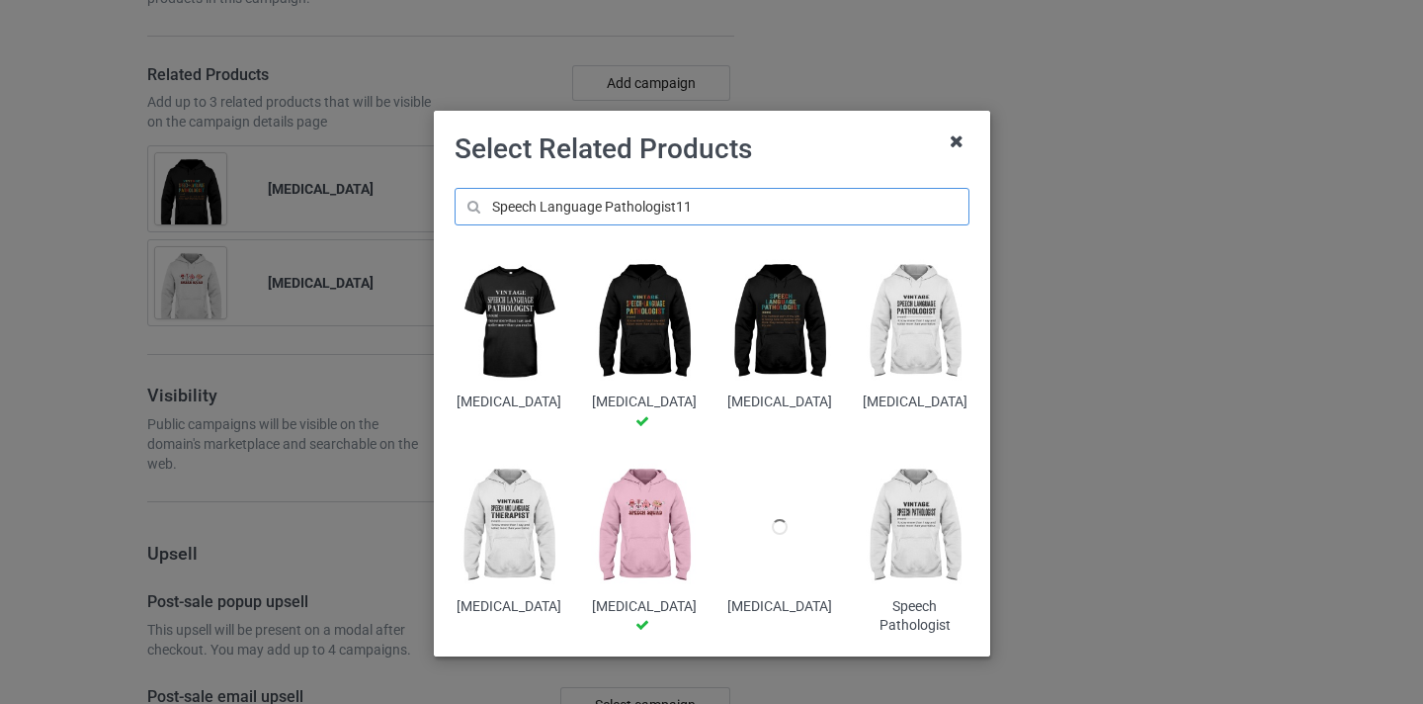
type input "Speech Language Pathologist11"
click at [950, 140] on icon at bounding box center [957, 142] width 32 height 32
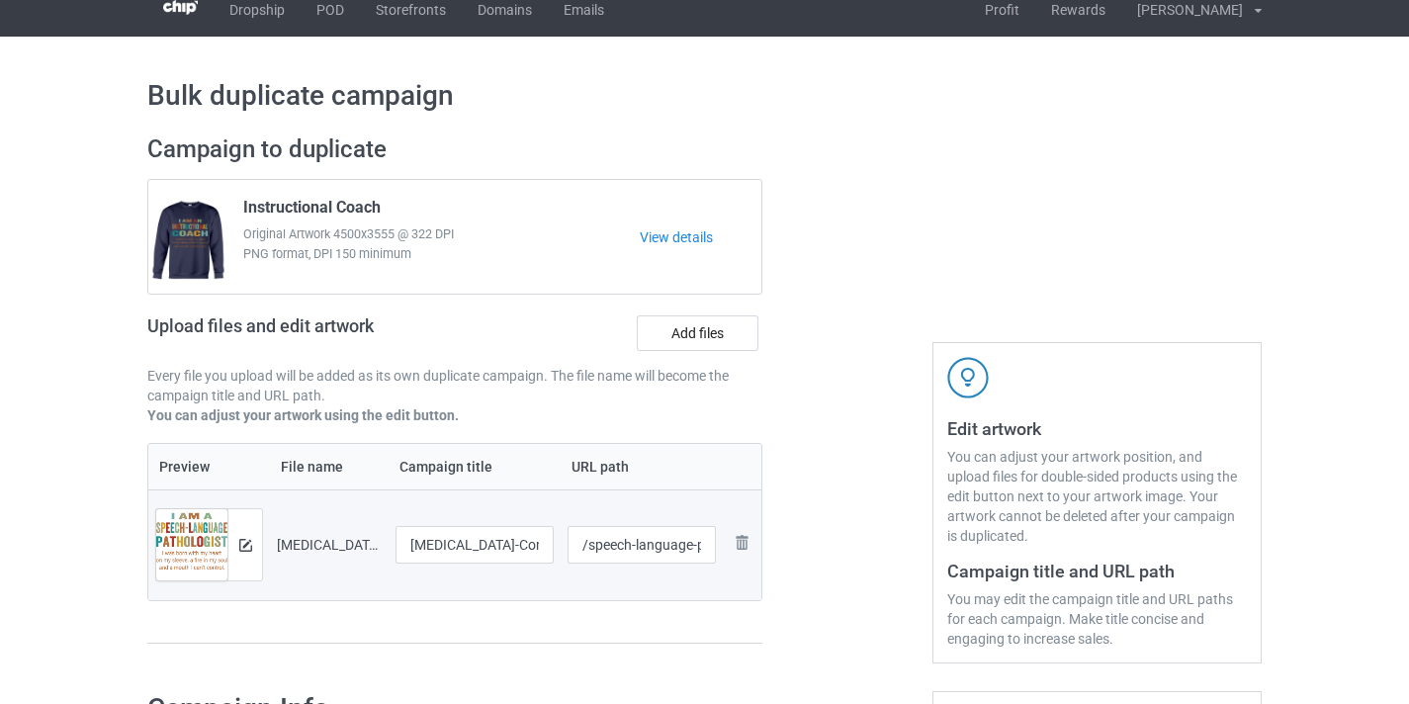
scroll to position [20, 0]
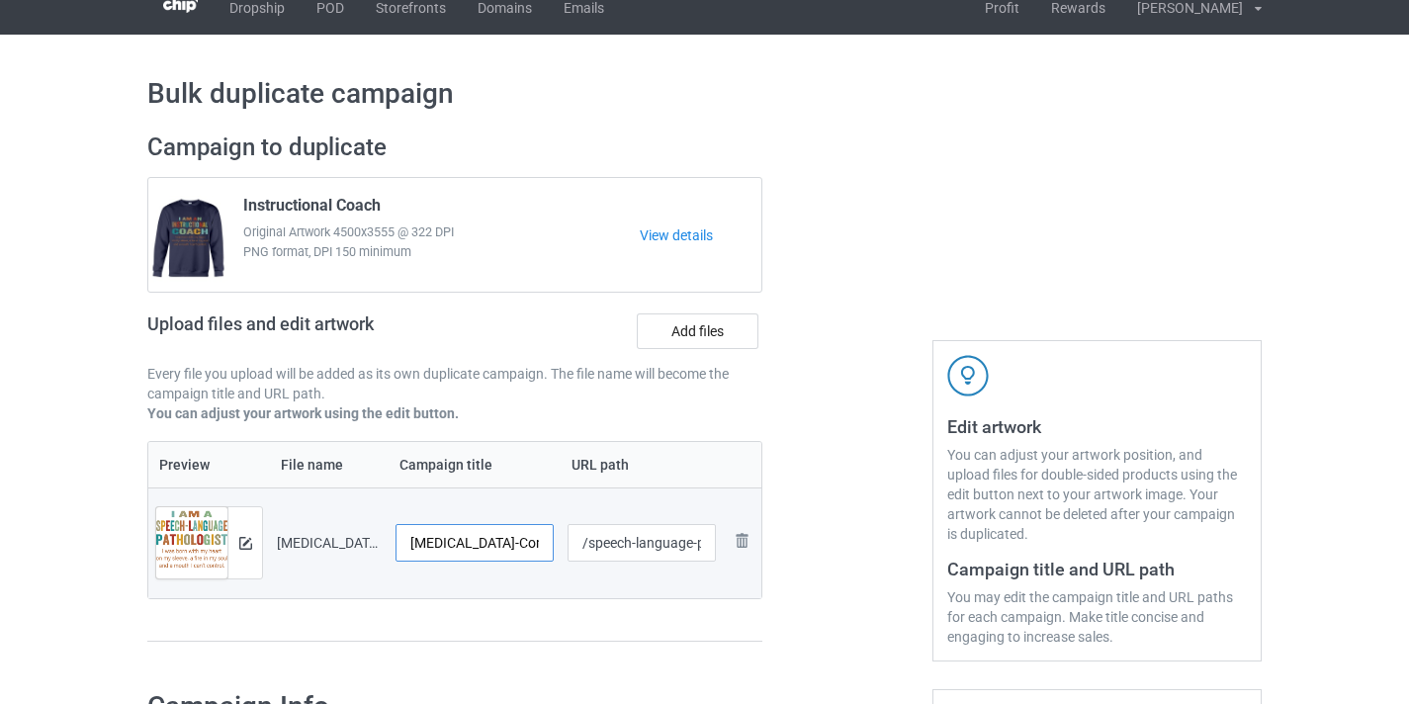
click at [504, 548] on input "[MEDICAL_DATA]-Control" at bounding box center [474, 543] width 158 height 38
click at [554, 542] on td "[MEDICAL_DATA]-Control" at bounding box center [474, 542] width 172 height 111
click at [507, 540] on input "[MEDICAL_DATA]-Control" at bounding box center [474, 543] width 158 height 38
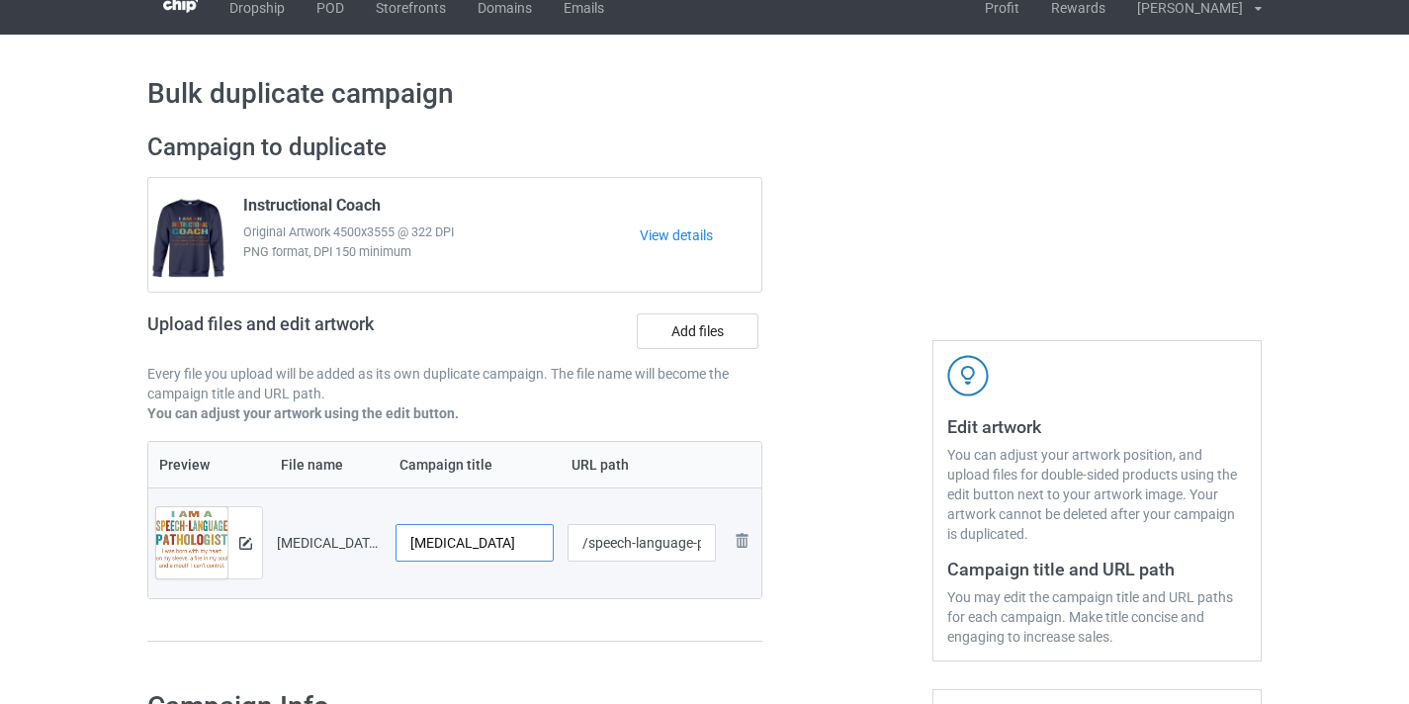
type input "[MEDICAL_DATA]"
click at [618, 553] on input "/speech-language-pathologist-control" at bounding box center [641, 543] width 149 height 38
drag, startPoint x: 618, startPoint y: 553, endPoint x: 742, endPoint y: 545, distance: 124.8
click at [742, 545] on tr "Preview and edit artwork [MEDICAL_DATA]-Control.png [MEDICAL_DATA] /speech-lang…" at bounding box center [454, 542] width 613 height 111
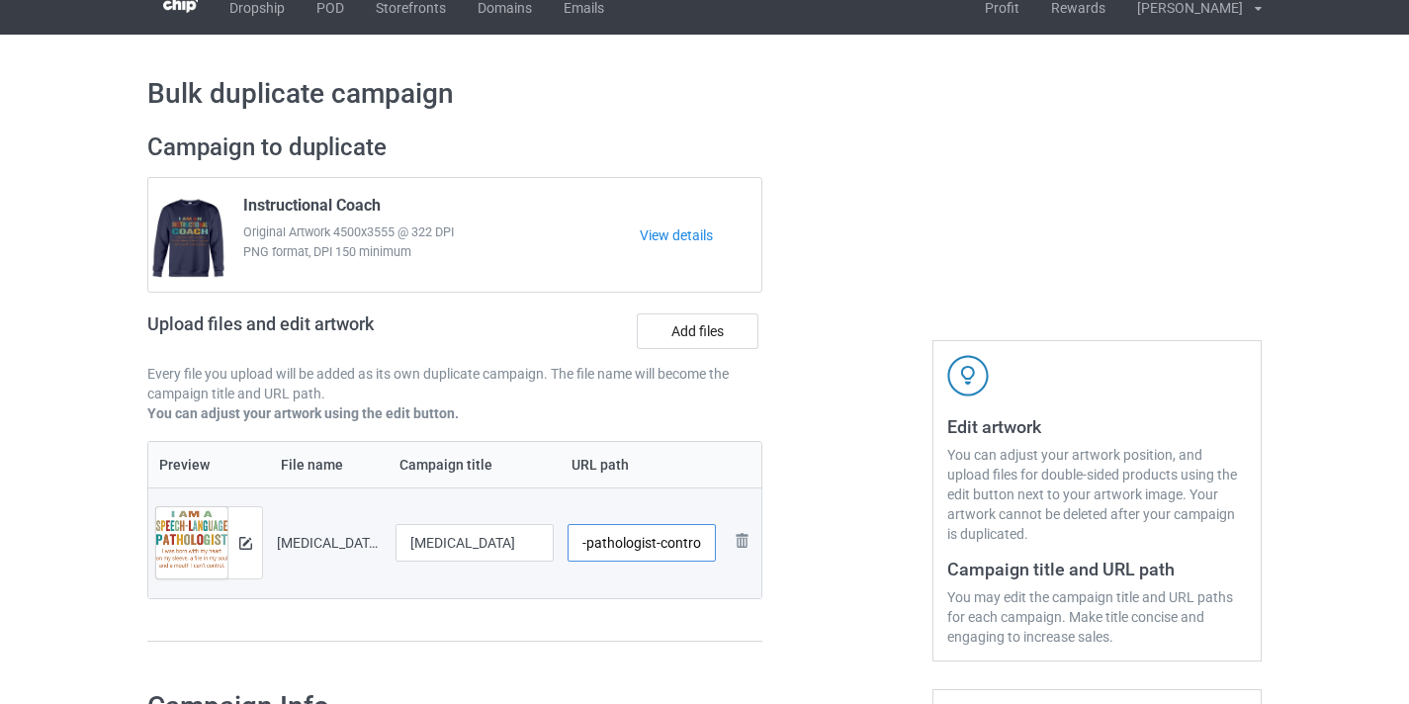
click at [679, 543] on input "/speech-language-pathologist-control" at bounding box center [641, 543] width 149 height 38
type input "/slp10"
click at [825, 448] on div at bounding box center [847, 397] width 142 height 557
click at [472, 545] on input "[MEDICAL_DATA]" at bounding box center [474, 543] width 158 height 38
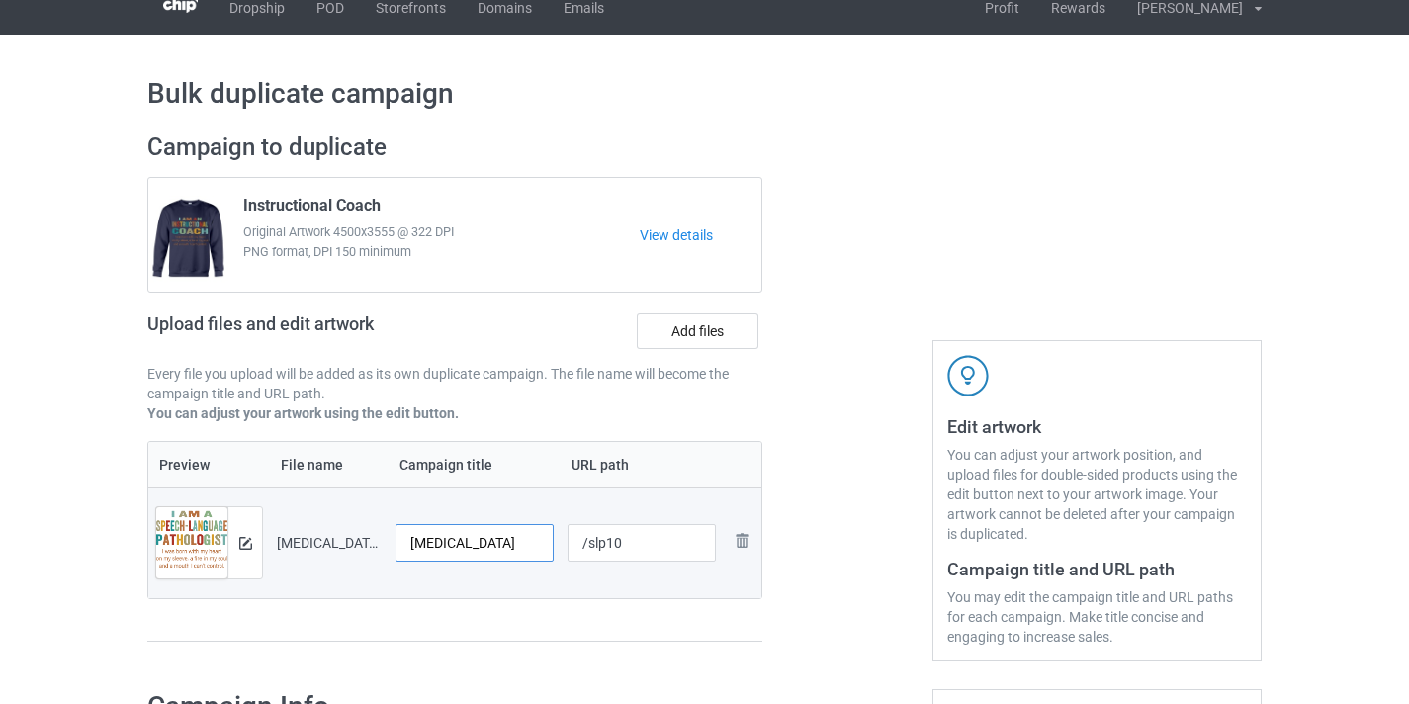
scroll to position [0, 57]
drag, startPoint x: 472, startPoint y: 545, endPoint x: 577, endPoint y: 540, distance: 105.9
click at [577, 540] on tr "Preview and edit artwork [MEDICAL_DATA]-Control.png [MEDICAL_DATA] /slp10 Remov…" at bounding box center [454, 542] width 613 height 111
click at [893, 455] on div at bounding box center [847, 397] width 142 height 557
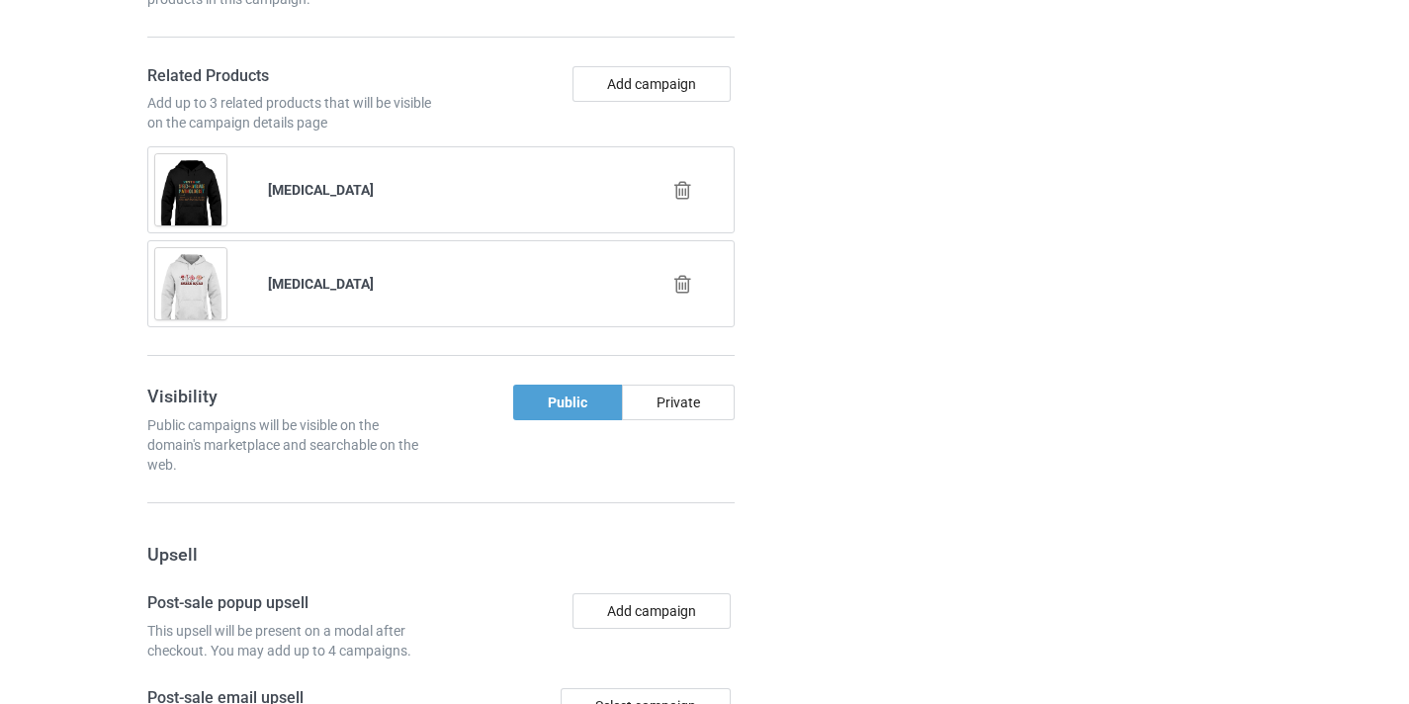
scroll to position [2027, 0]
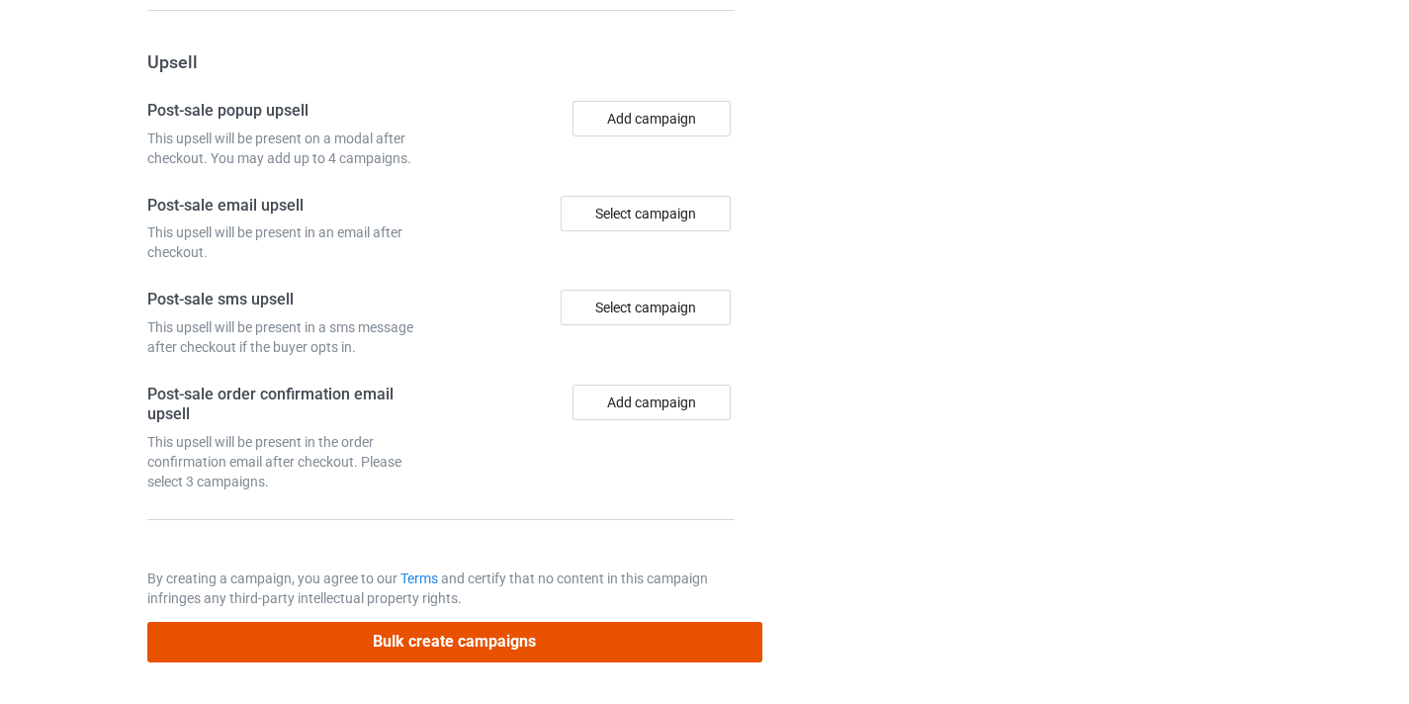
click at [655, 641] on button "Bulk create campaigns" at bounding box center [454, 642] width 615 height 41
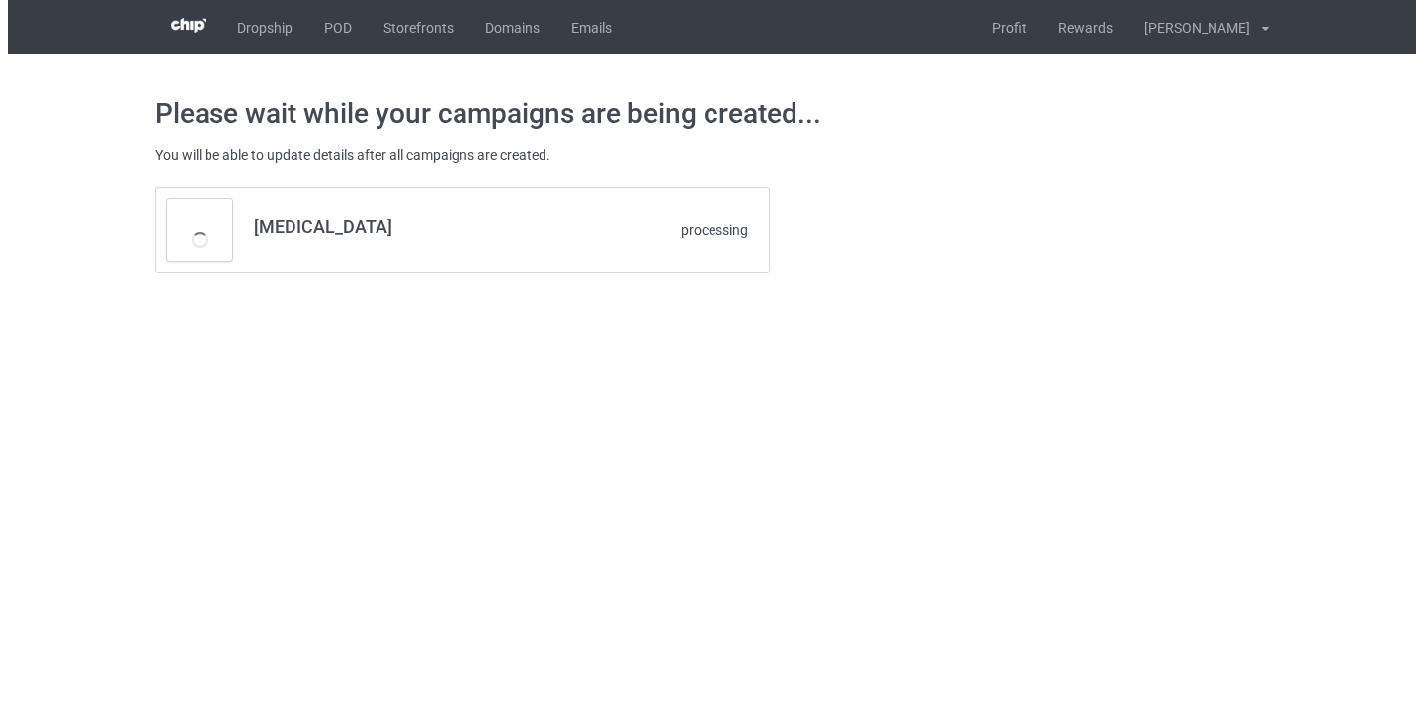
scroll to position [0, 0]
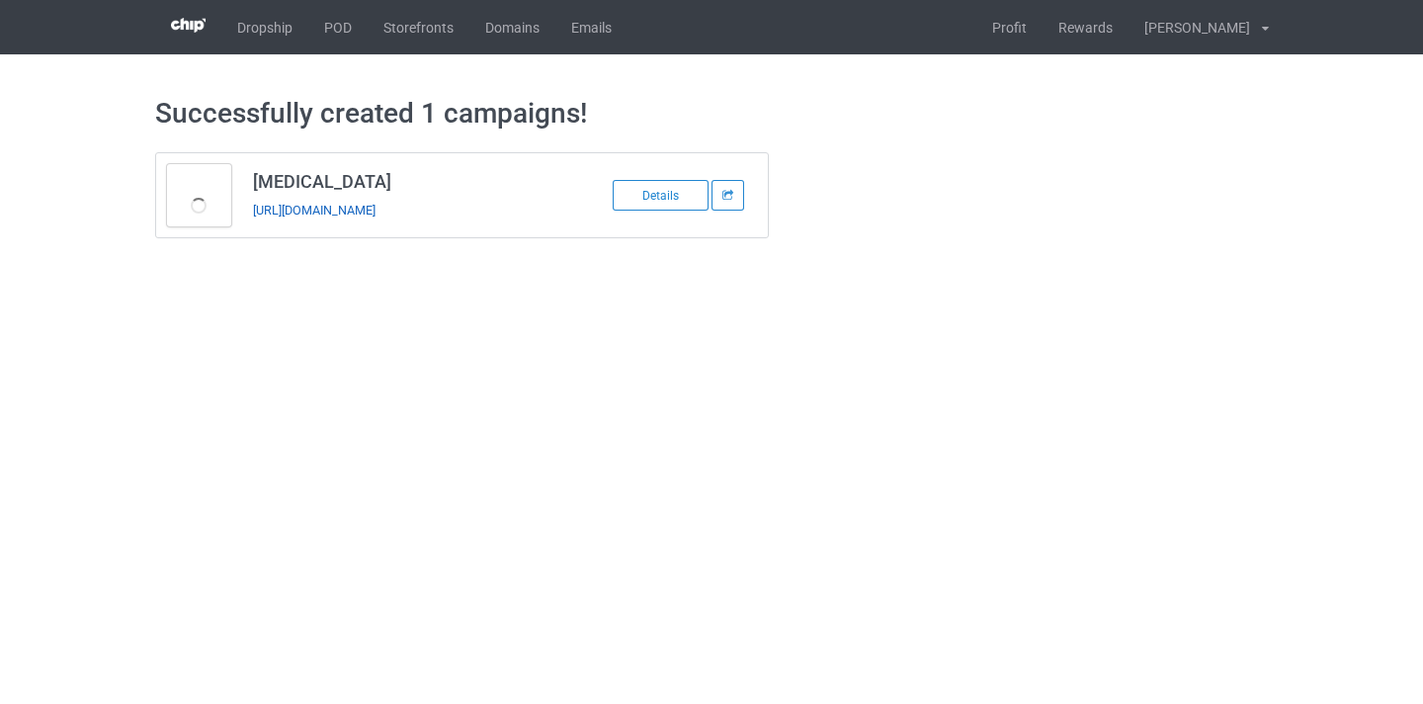
click at [345, 204] on link "[URL][DOMAIN_NAME]" at bounding box center [314, 210] width 123 height 15
